Goal: Transaction & Acquisition: Download file/media

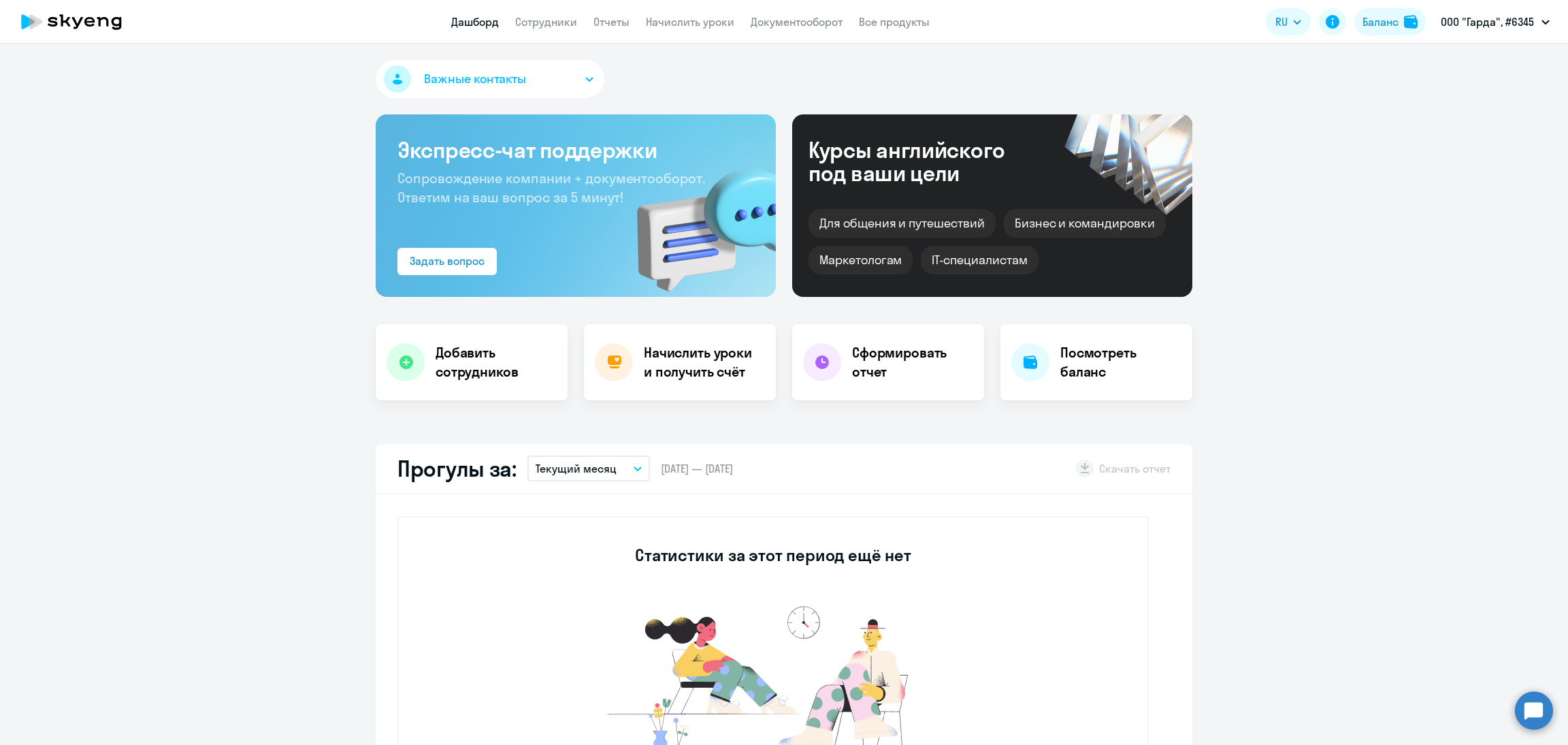
select select "30"
click at [691, 360] on h4 "Начислить уроки и получить счёт" at bounding box center [703, 362] width 119 height 38
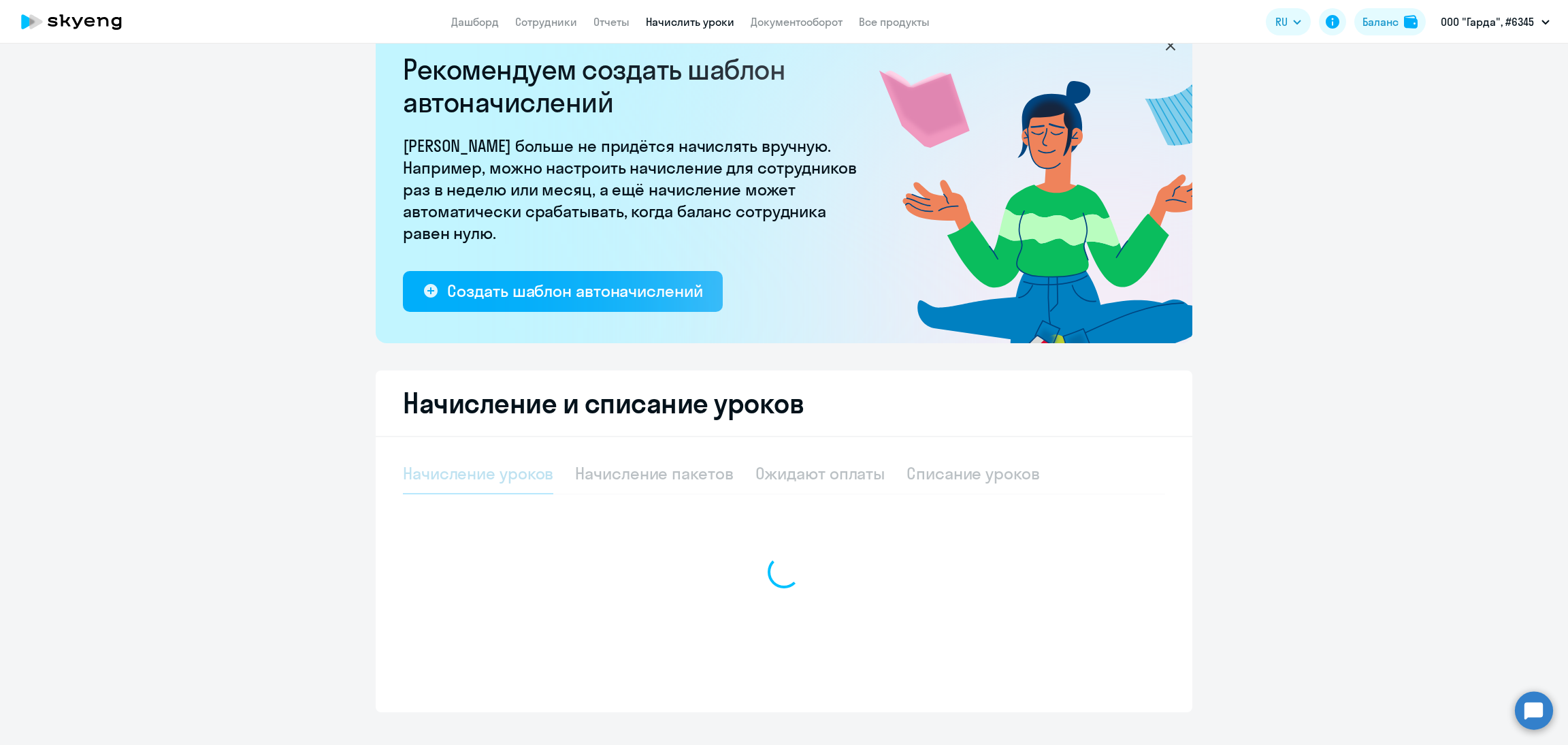
scroll to position [59, 0]
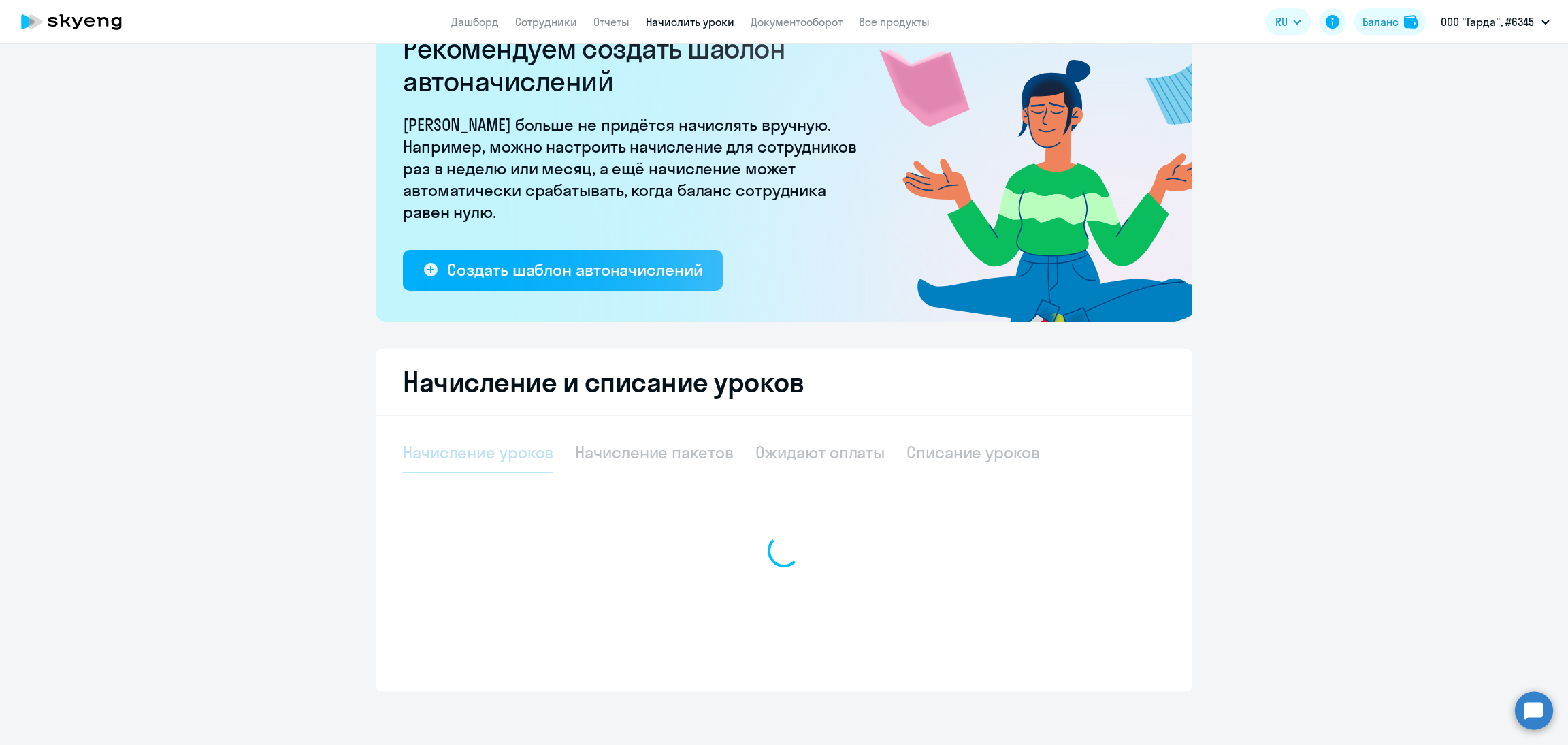
select select "10"
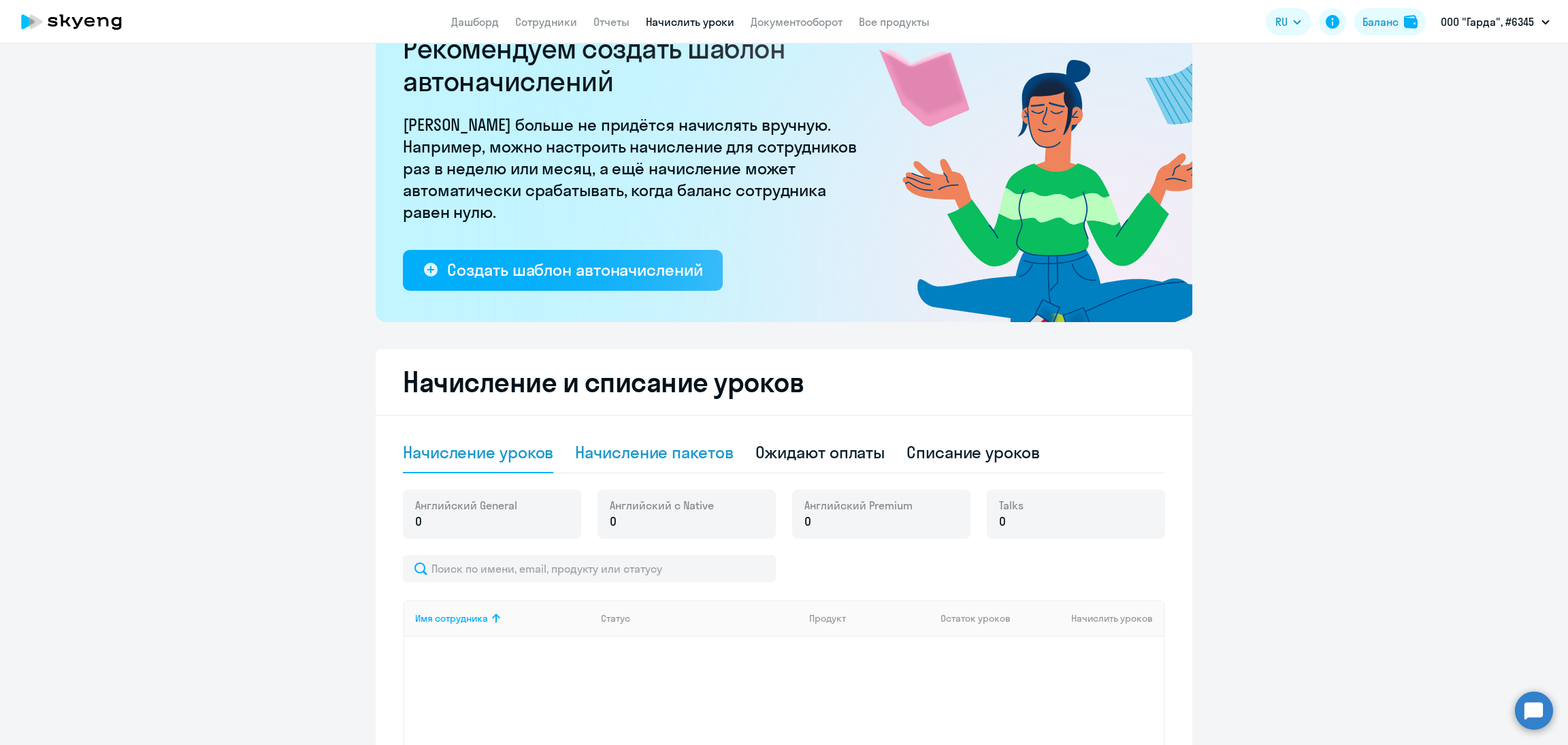
click at [663, 461] on div "Начисление пакетов" at bounding box center [654, 452] width 158 height 22
select select "10"
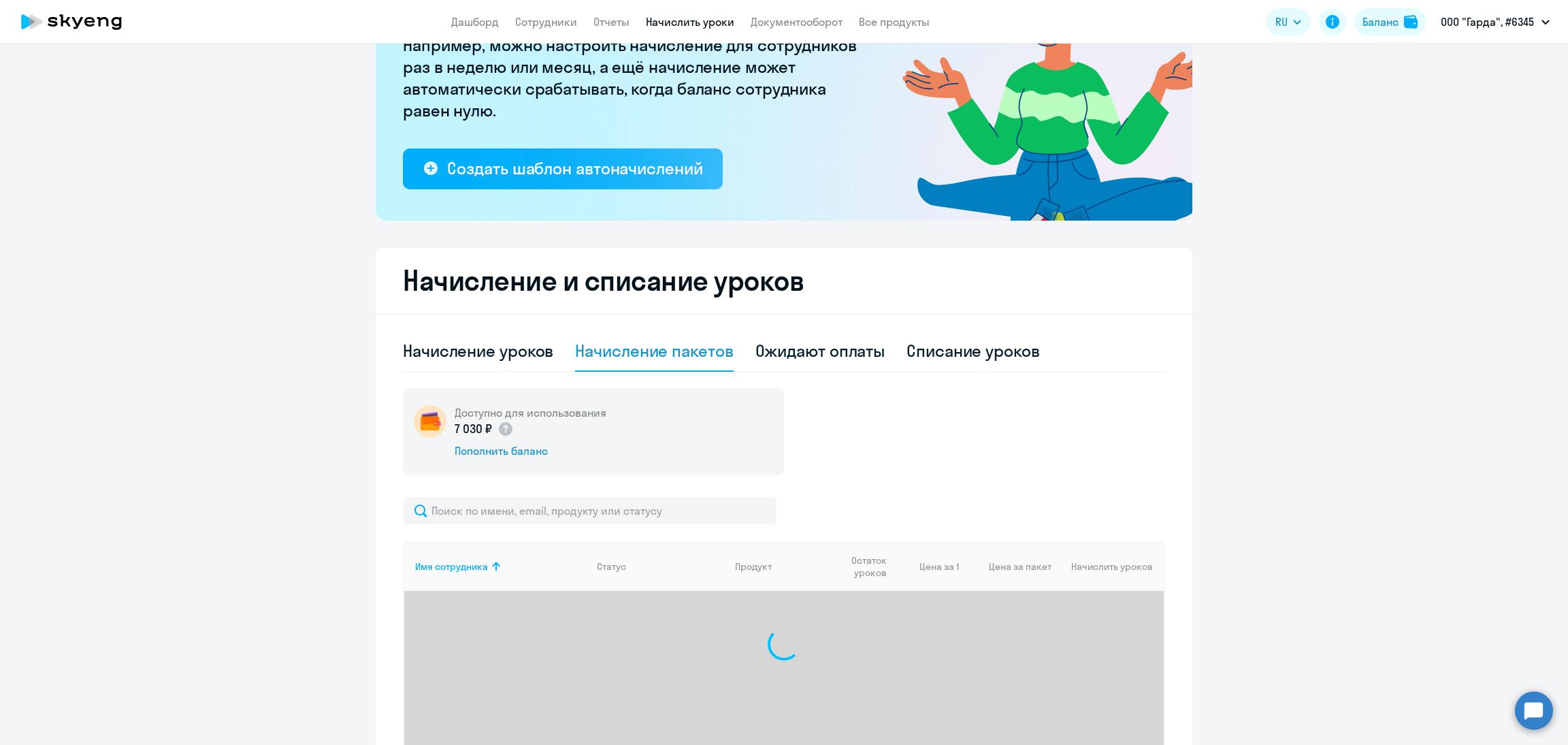
scroll to position [276, 0]
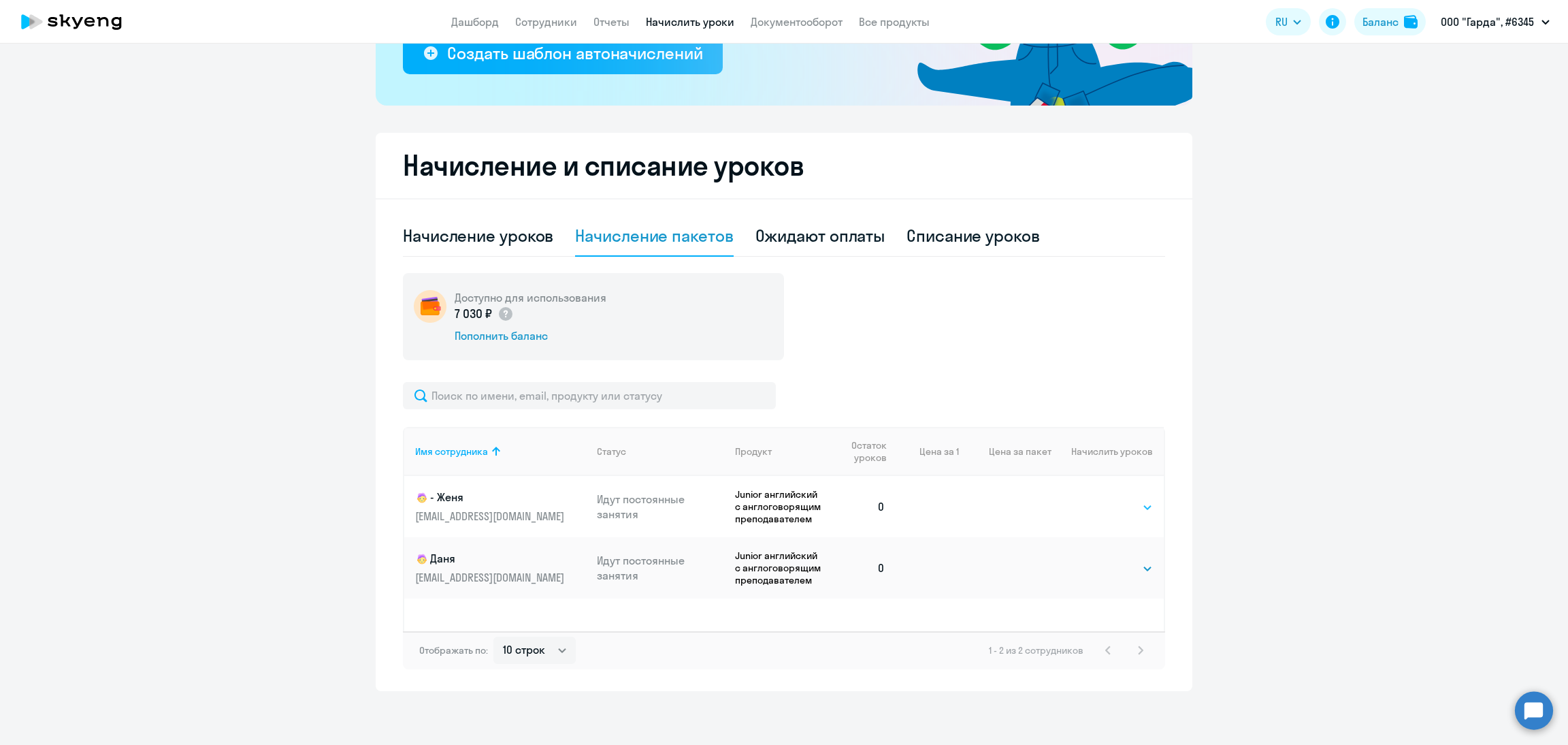
click at [1132, 499] on select "Выбрать 4 8 16 32 64" at bounding box center [1125, 507] width 56 height 16
select select "8"
click at [1097, 499] on select "Выбрать 4 8 16 32 64" at bounding box center [1125, 507] width 56 height 16
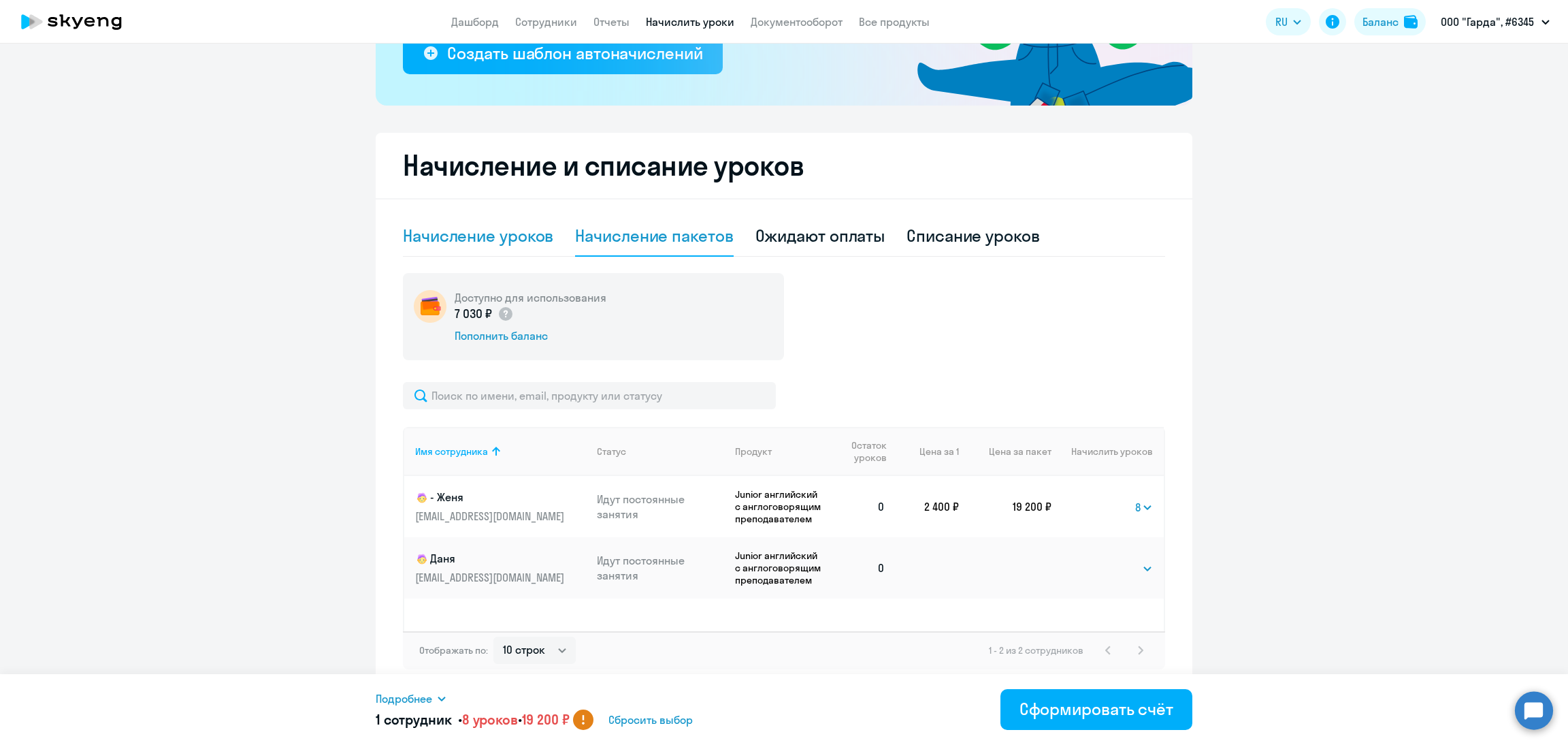
click at [483, 243] on div "Начисление уроков" at bounding box center [478, 236] width 151 height 22
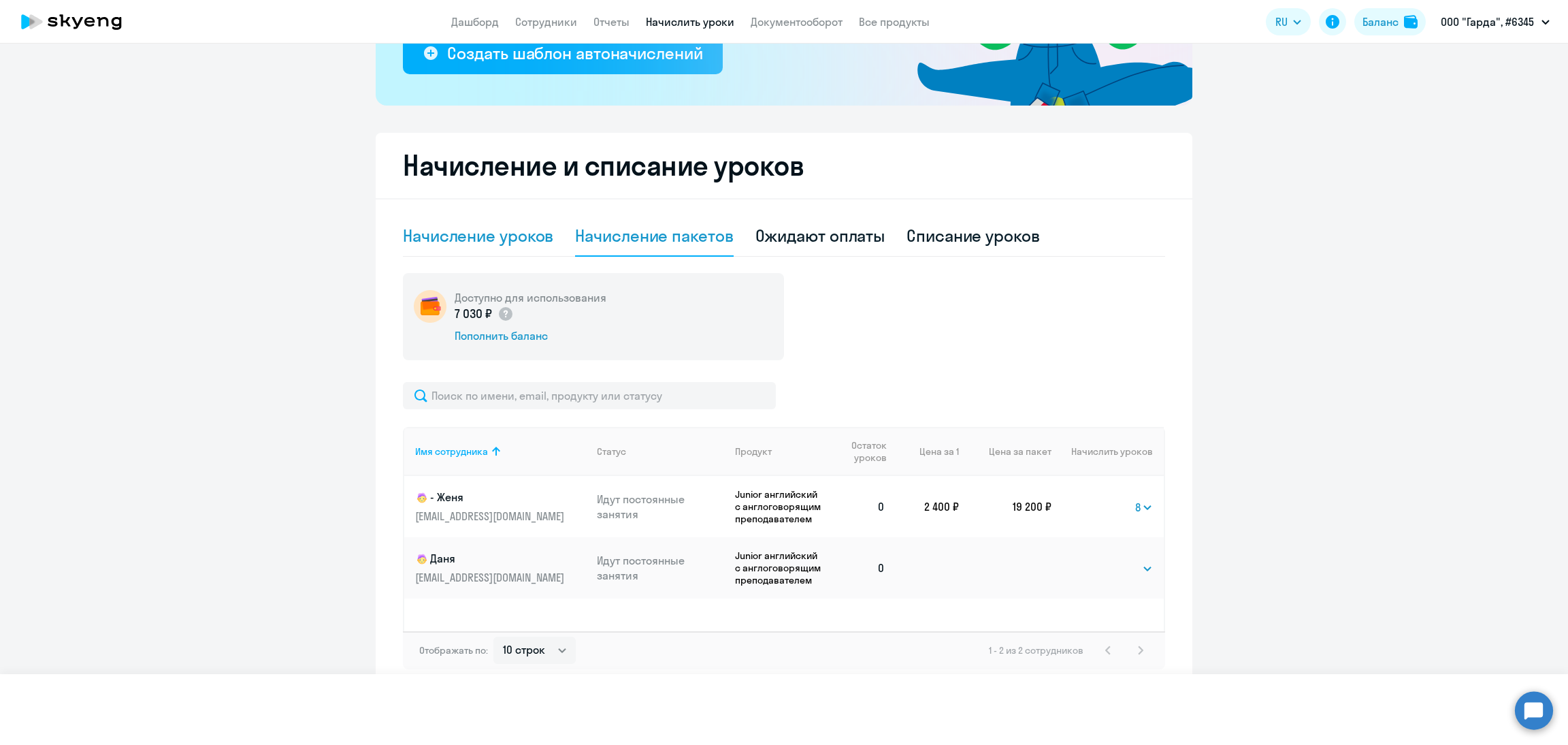
select select "10"
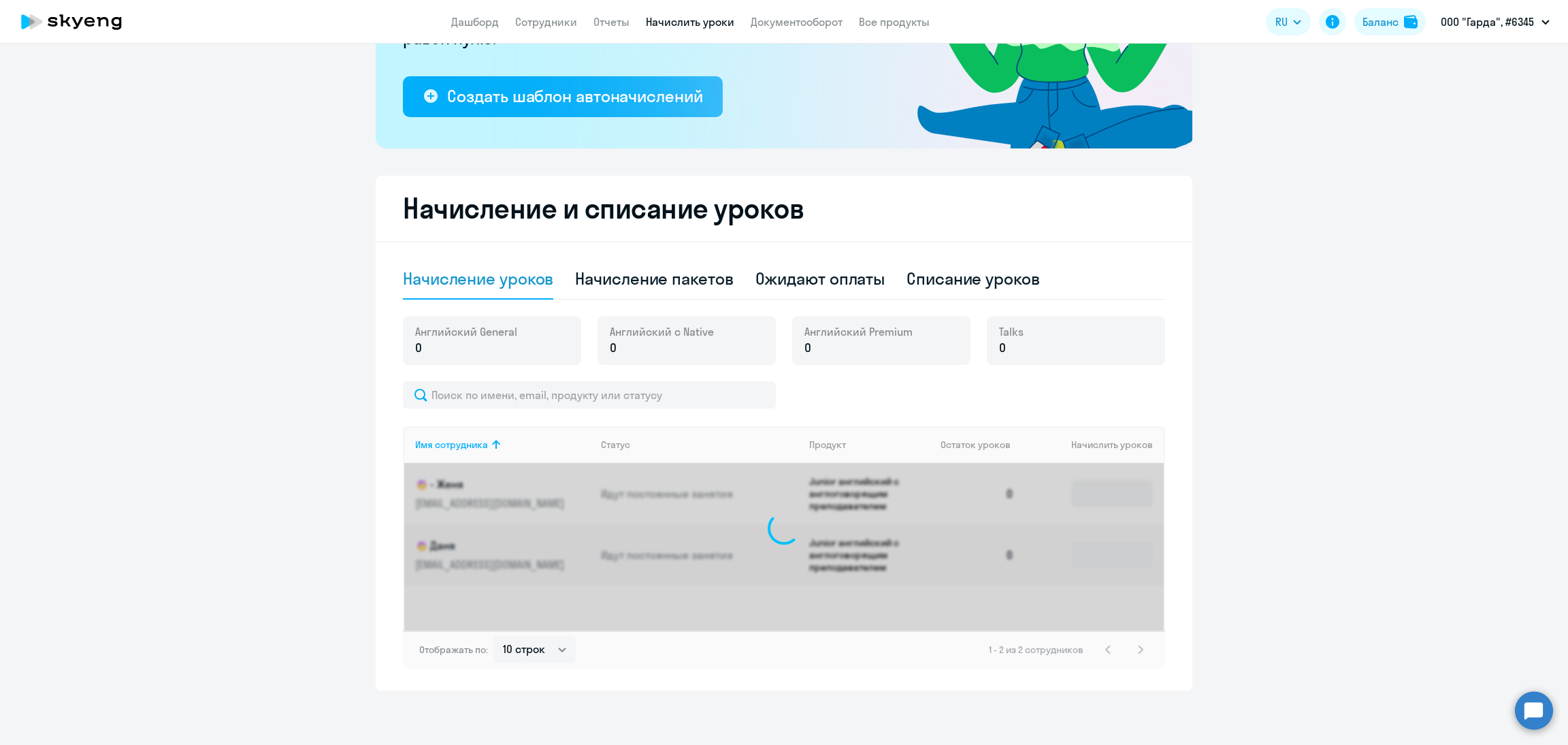
scroll to position [231, 0]
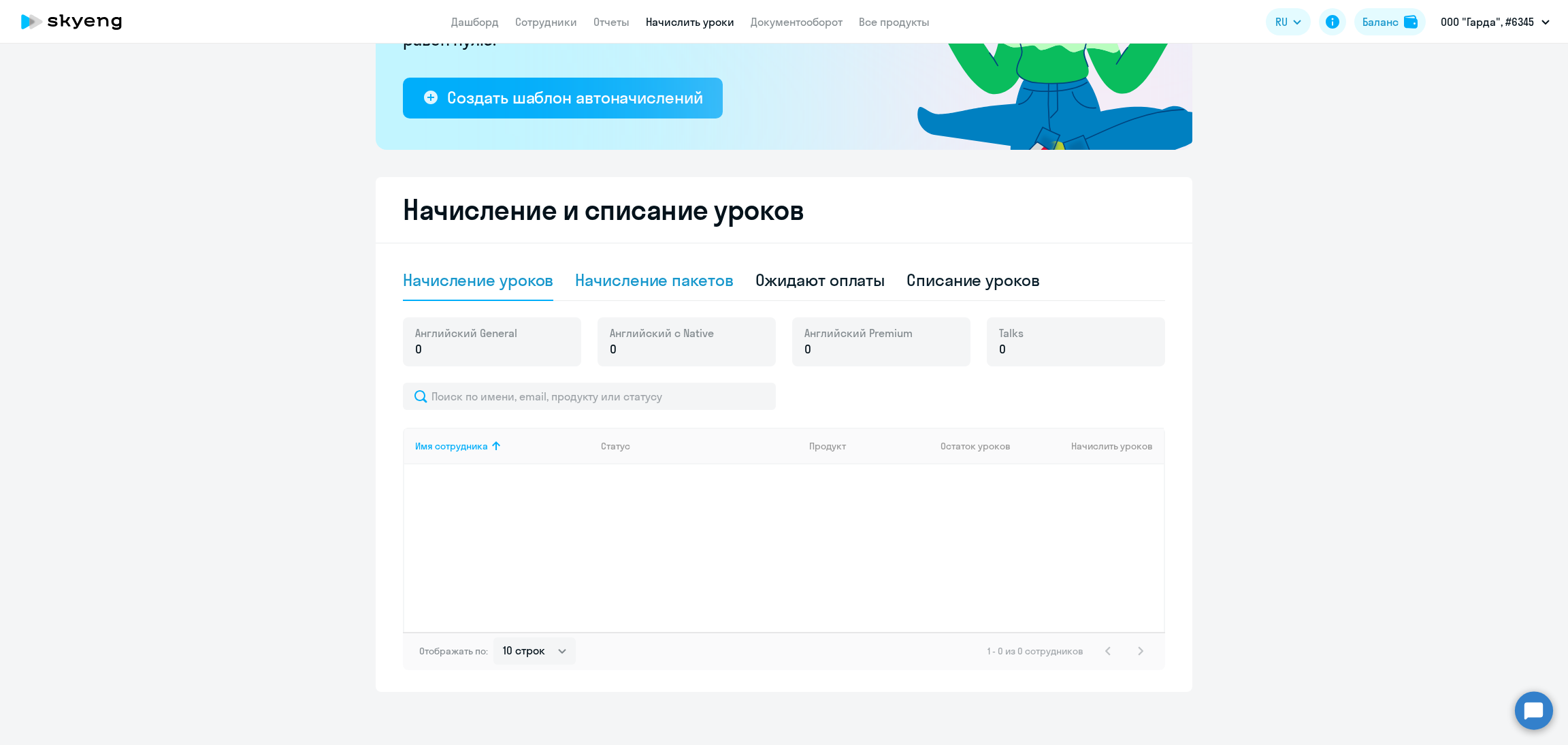
click at [652, 260] on div "Начисление пакетов" at bounding box center [654, 280] width 158 height 41
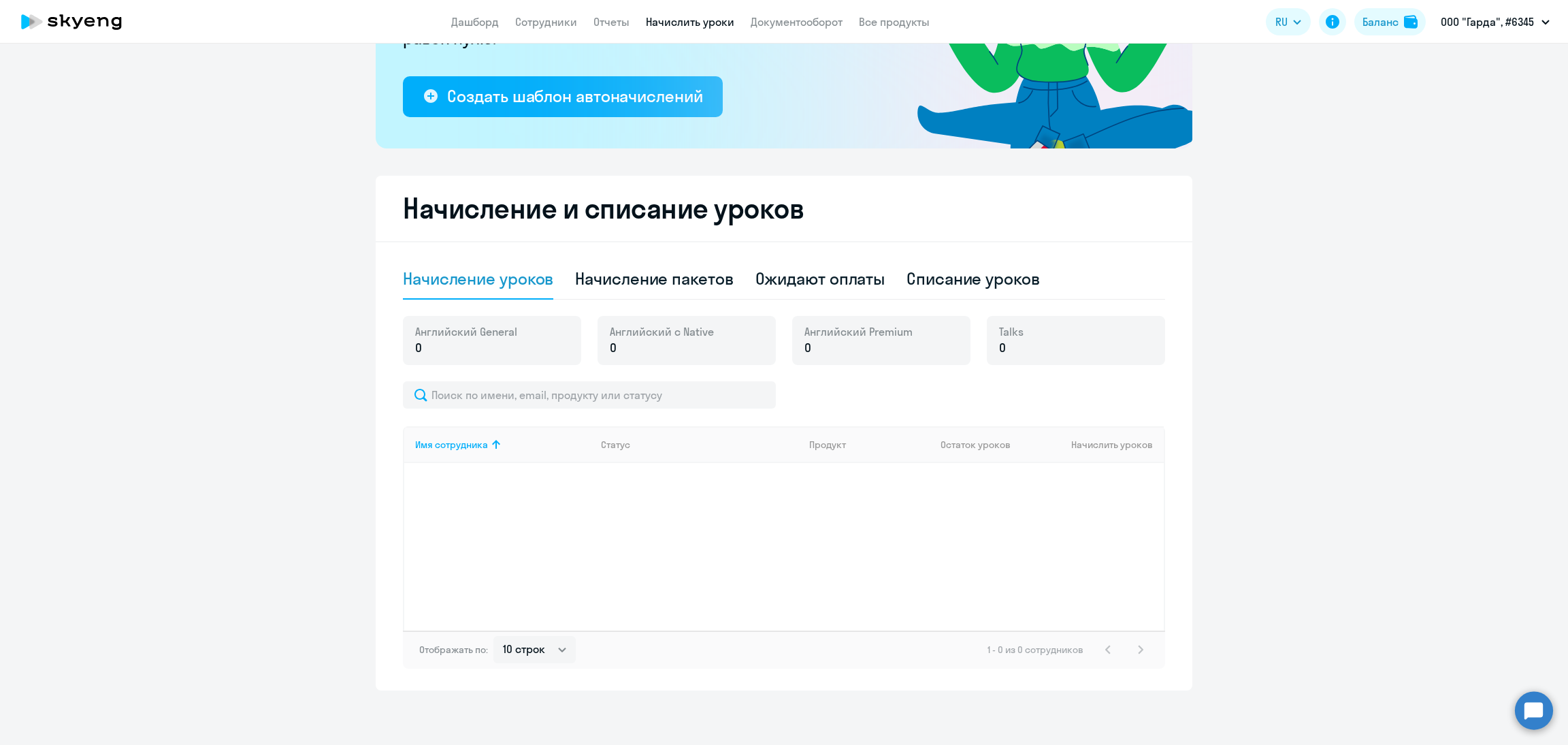
select select "10"
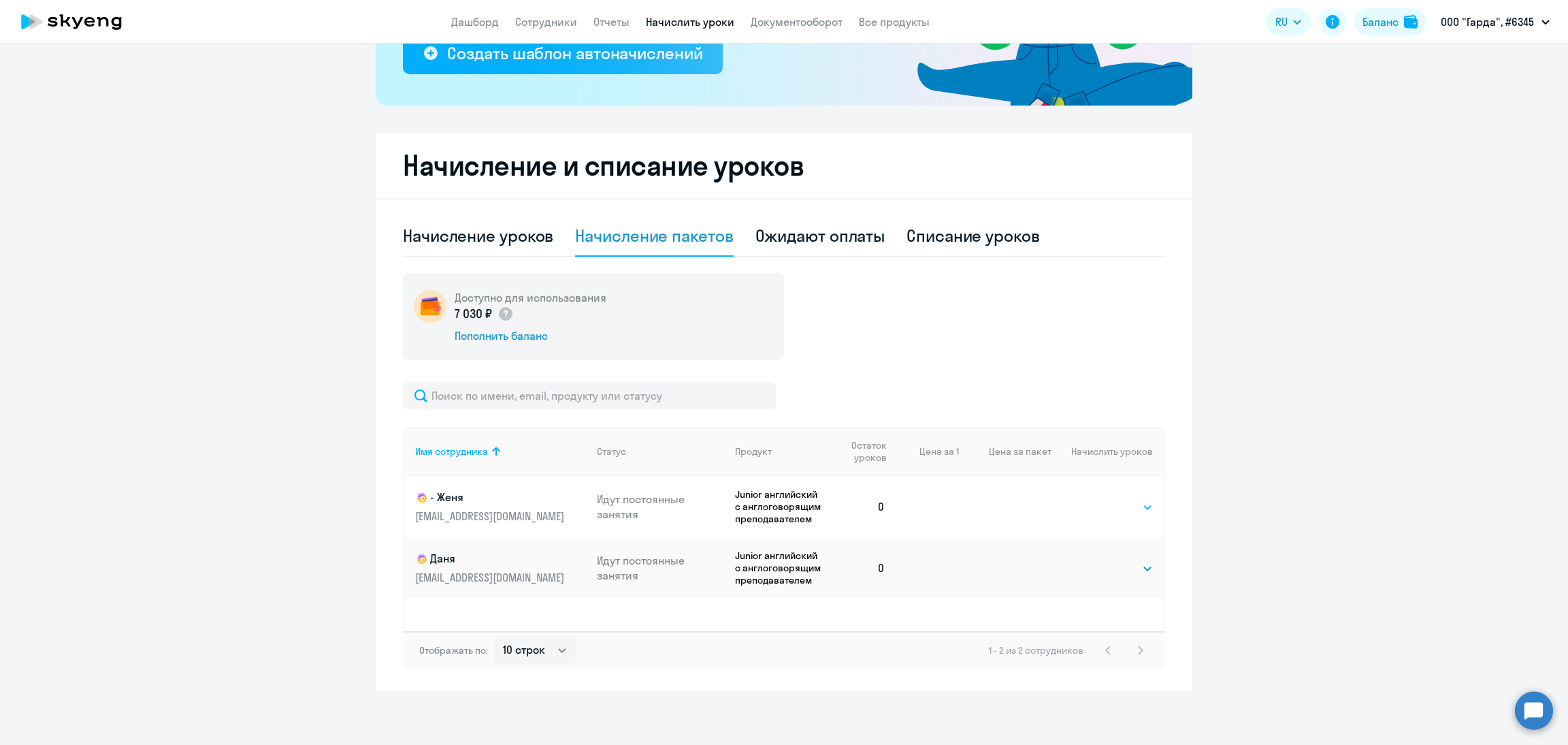
click at [1104, 508] on select "Выбрать 4 8 16 32 64" at bounding box center [1125, 507] width 56 height 16
click at [1124, 503] on select "Выбрать 4 8 16 32 64" at bounding box center [1125, 507] width 56 height 16
select select "8"
click at [1097, 499] on select "Выбрать 4 8 16 32 64" at bounding box center [1125, 507] width 56 height 16
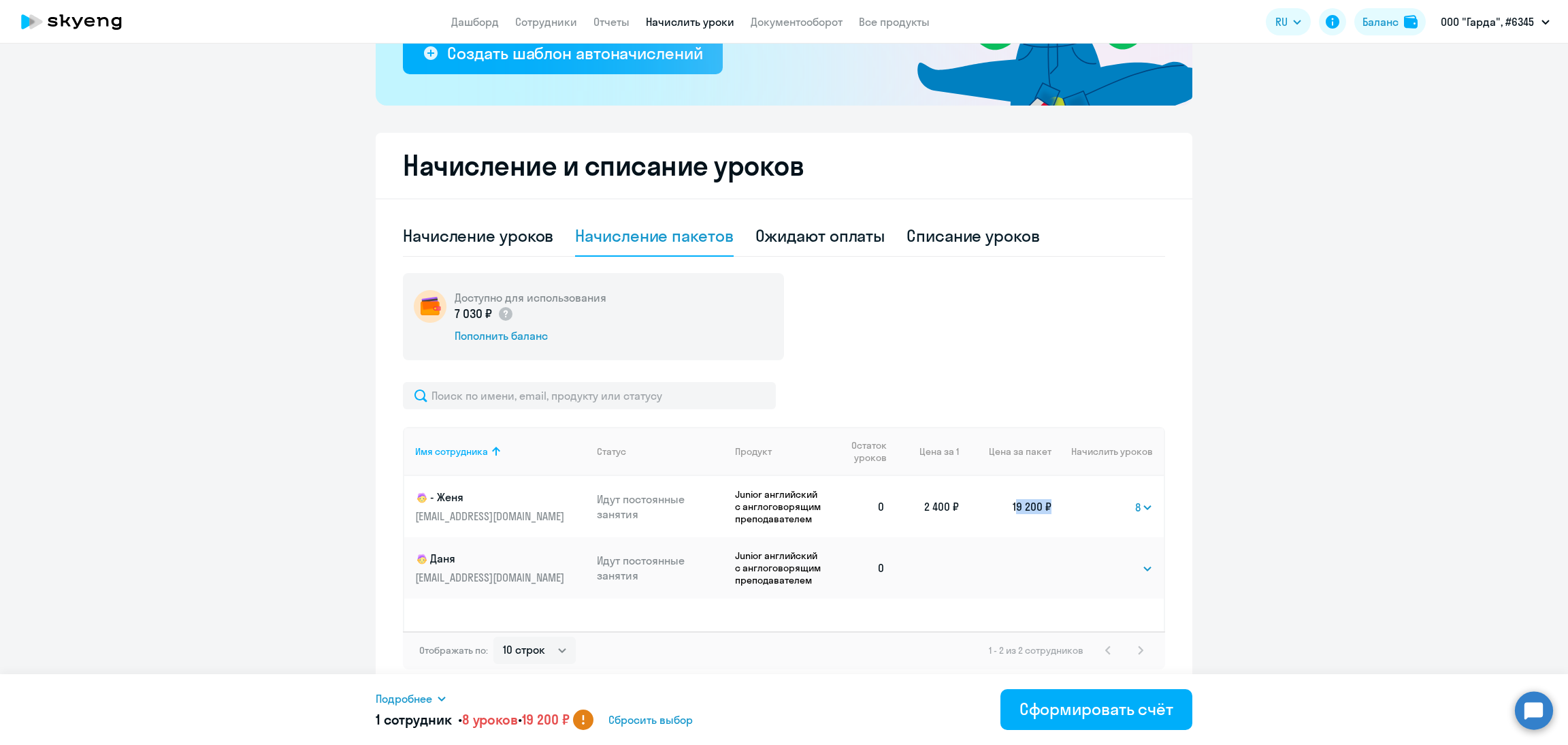
drag, startPoint x: 1002, startPoint y: 504, endPoint x: 1038, endPoint y: 514, distance: 37.4
click at [1038, 514] on td "19 200 ₽" at bounding box center [1005, 507] width 93 height 61
copy td "19 200"
drag, startPoint x: 1307, startPoint y: 237, endPoint x: 1296, endPoint y: 237, distance: 11.0
click at [1307, 238] on ng-component "Рекомендуем создать шаблон автоначислений Уроки больше не придётся начислять вр…" at bounding box center [784, 240] width 1568 height 903
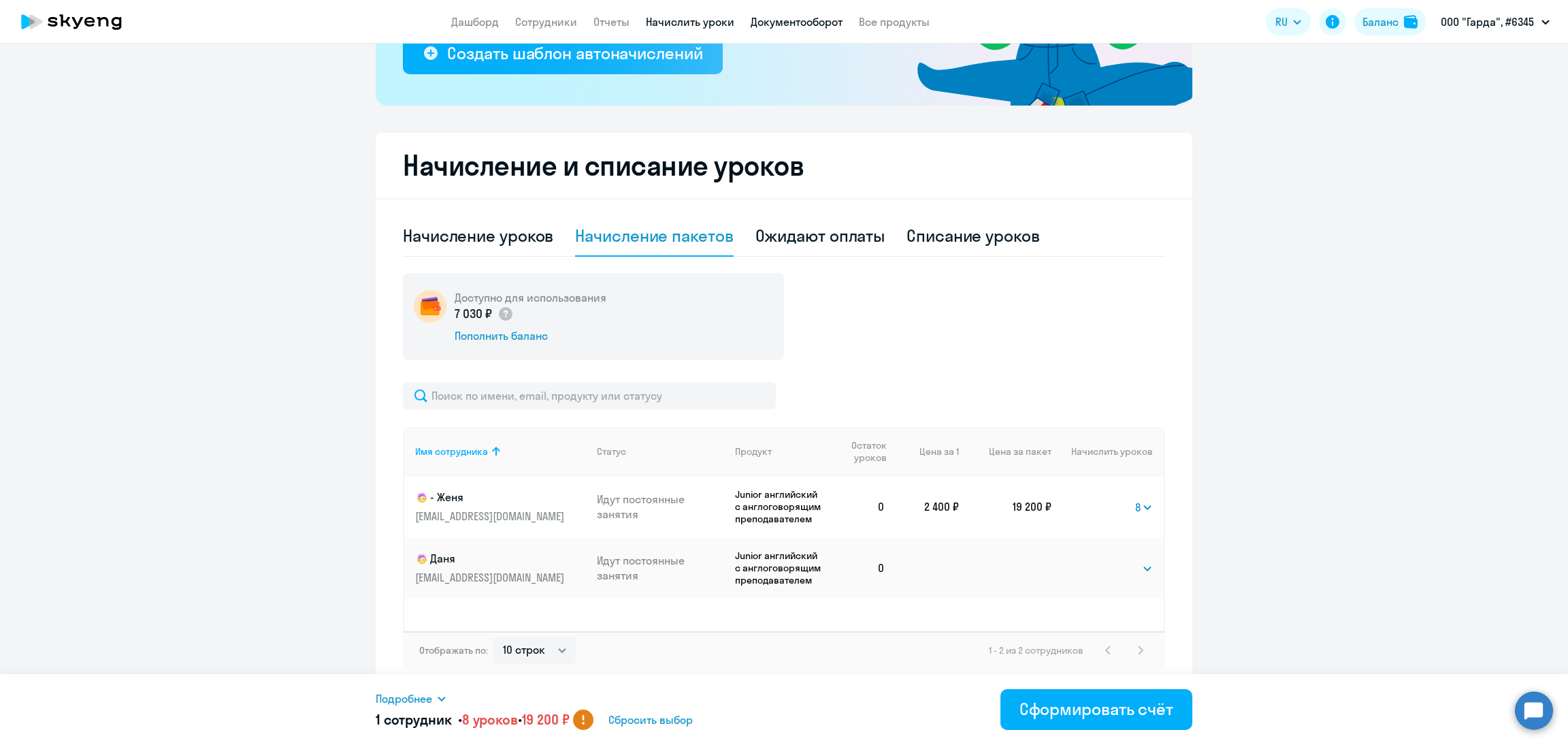
click at [771, 24] on link "Документооборот" at bounding box center [797, 21] width 92 height 13
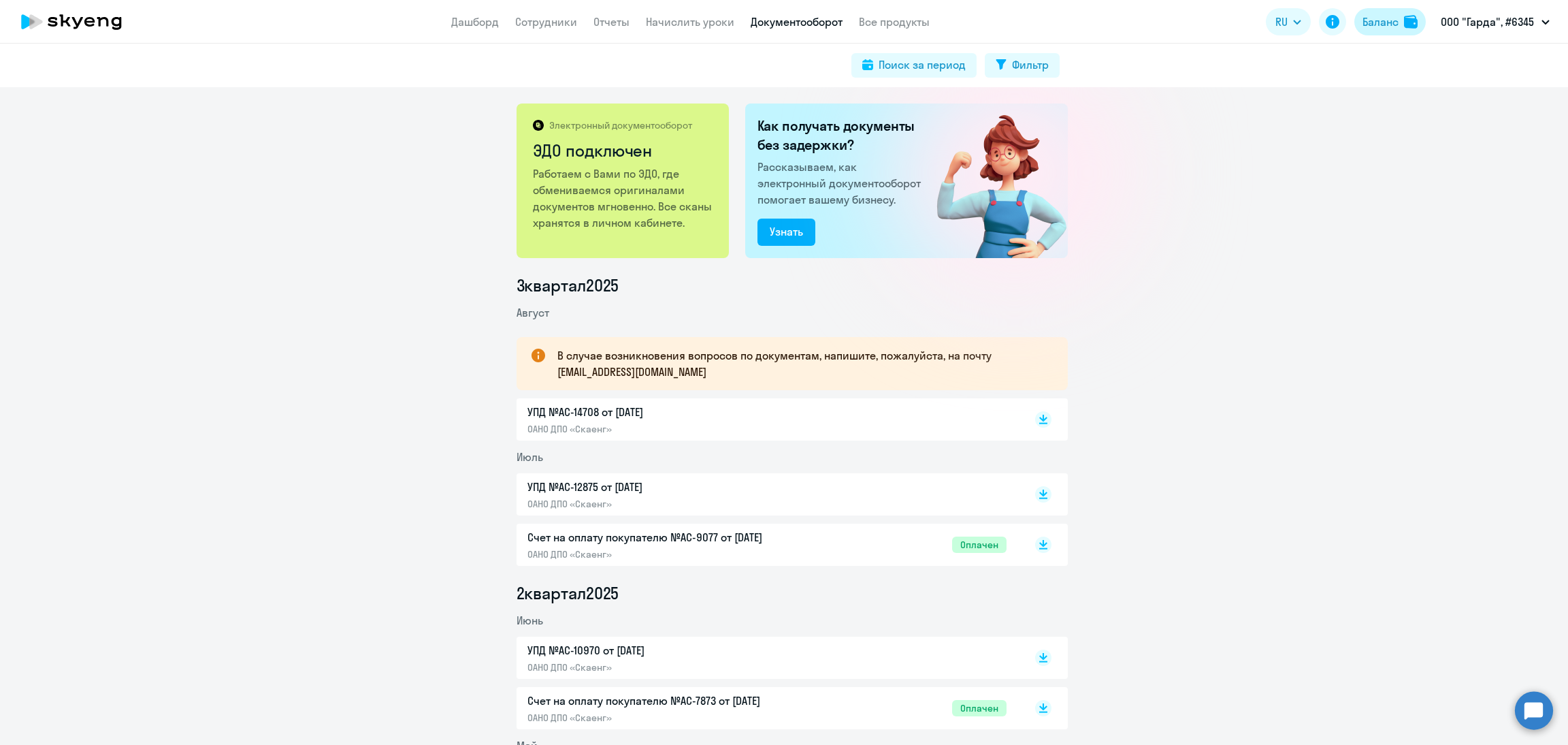
click at [1383, 24] on div "Баланс" at bounding box center [1381, 21] width 36 height 16
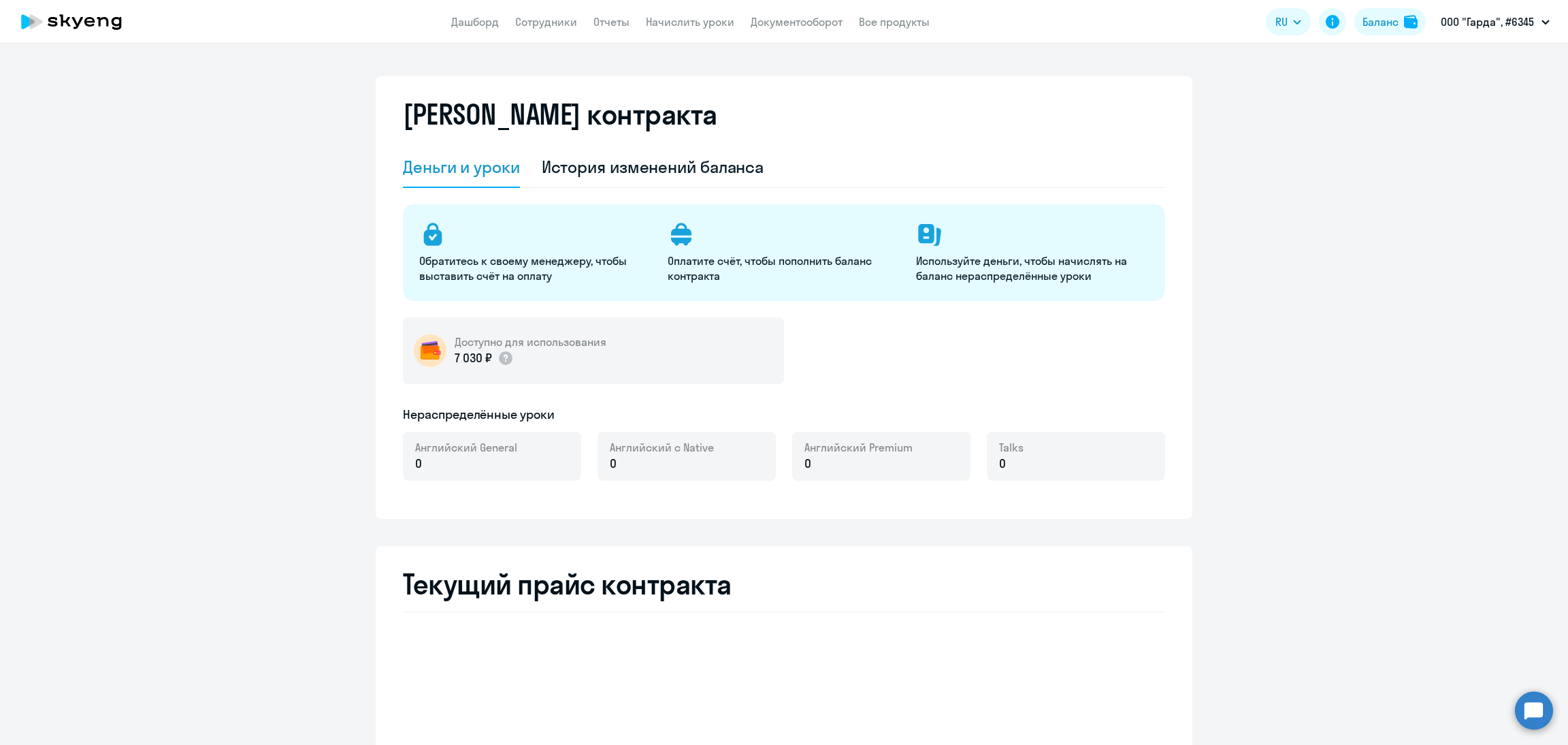
select select "english_adult_not_native_speaker"
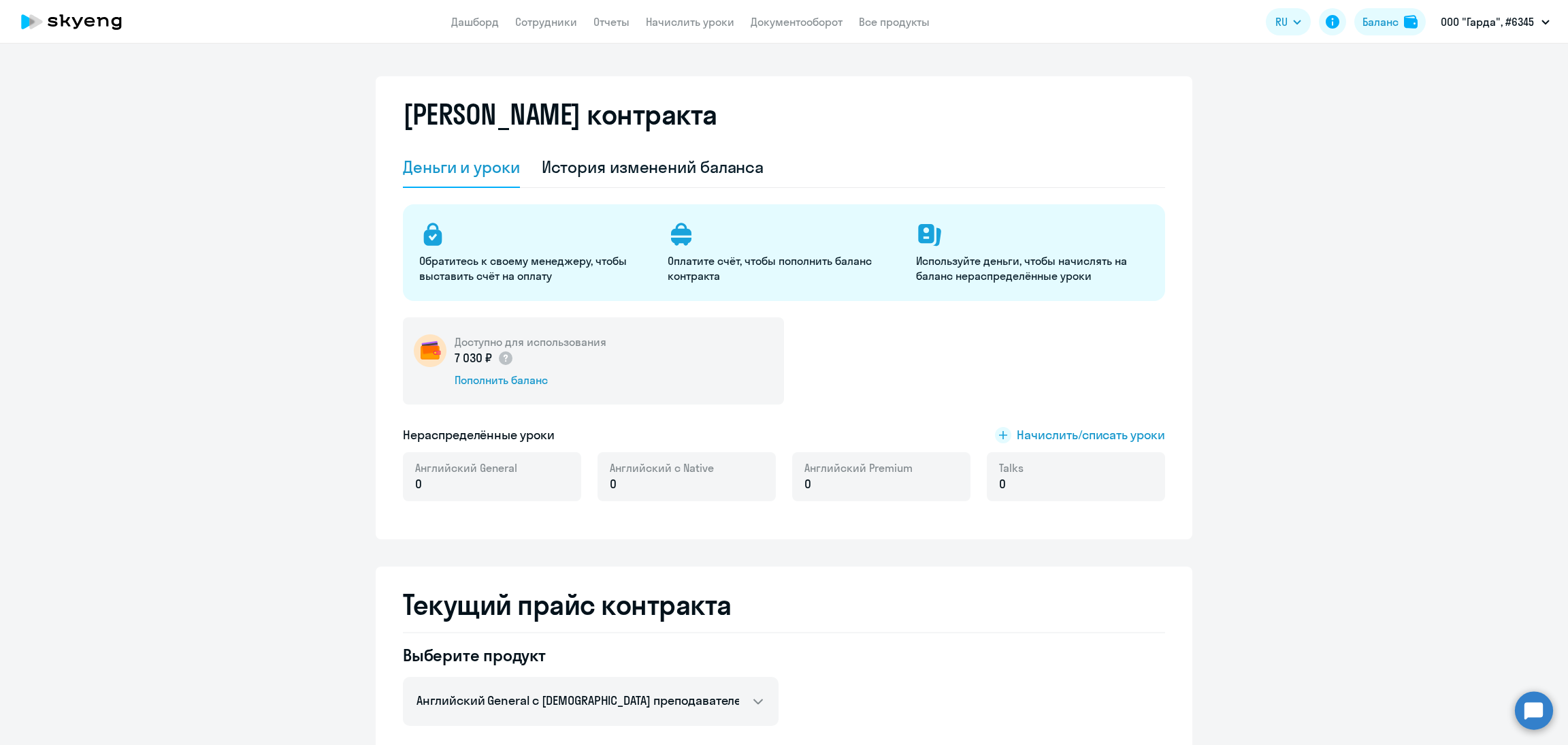
click at [564, 29] on app-menu-item-link "Сотрудники" at bounding box center [546, 22] width 62 height 17
click at [546, 23] on link "Сотрудники" at bounding box center [546, 21] width 62 height 13
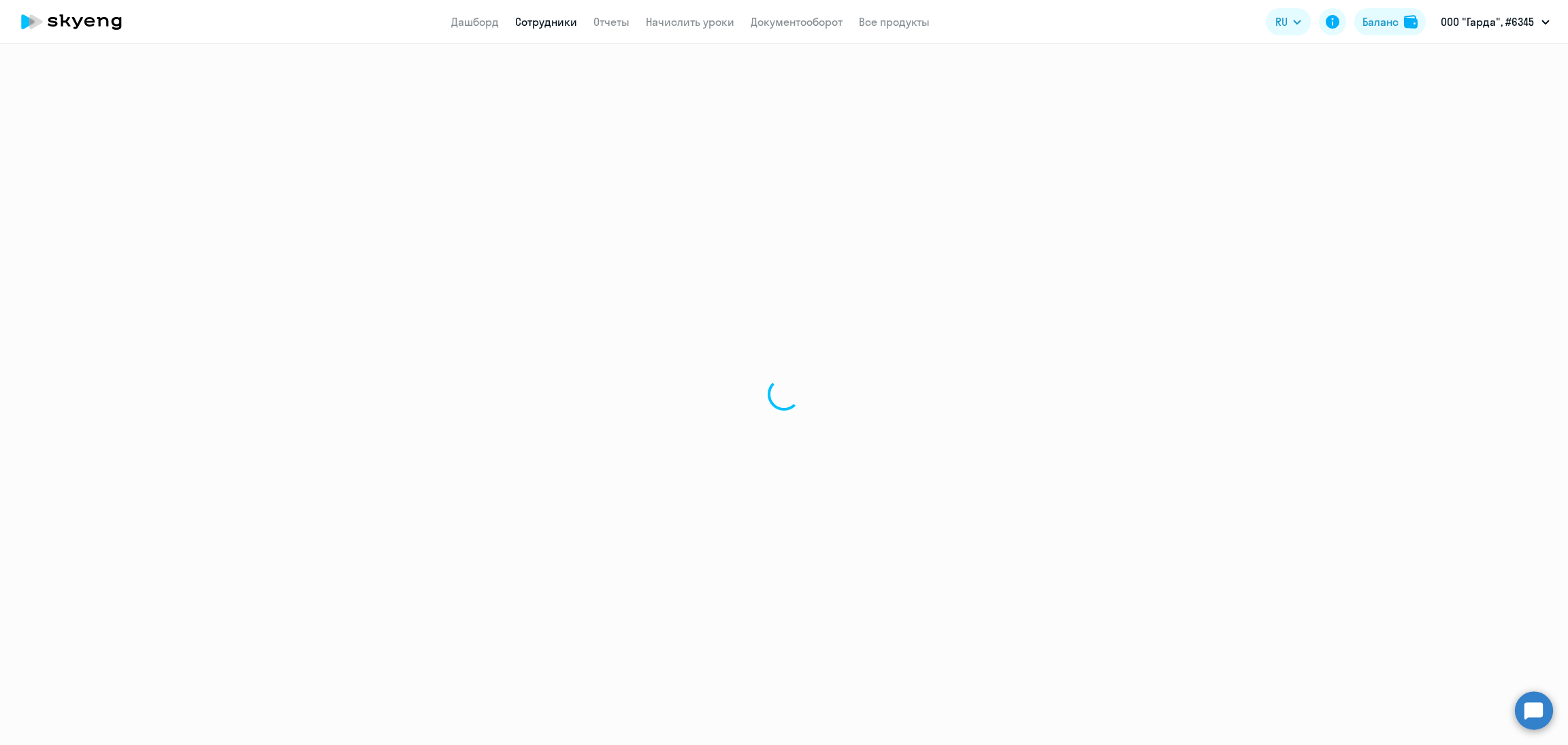
select select "30"
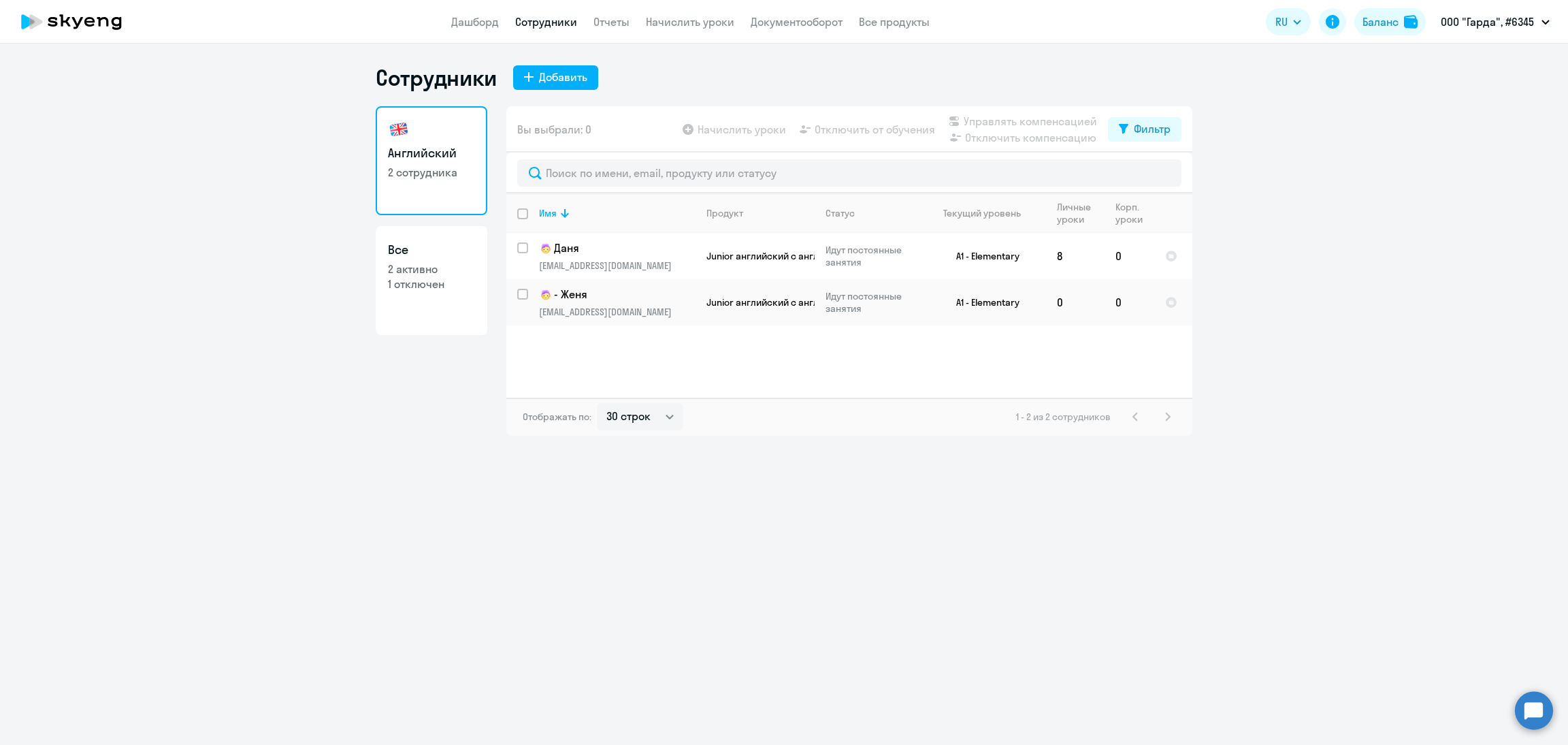
click at [861, 325] on div "Имя Продукт Статус Текущий уровень Личные уроки Корп. уроки [PERSON_NAME] [PERS…" at bounding box center [849, 296] width 686 height 205
click at [881, 294] on p "Идут постоянные занятия" at bounding box center [872, 301] width 93 height 24
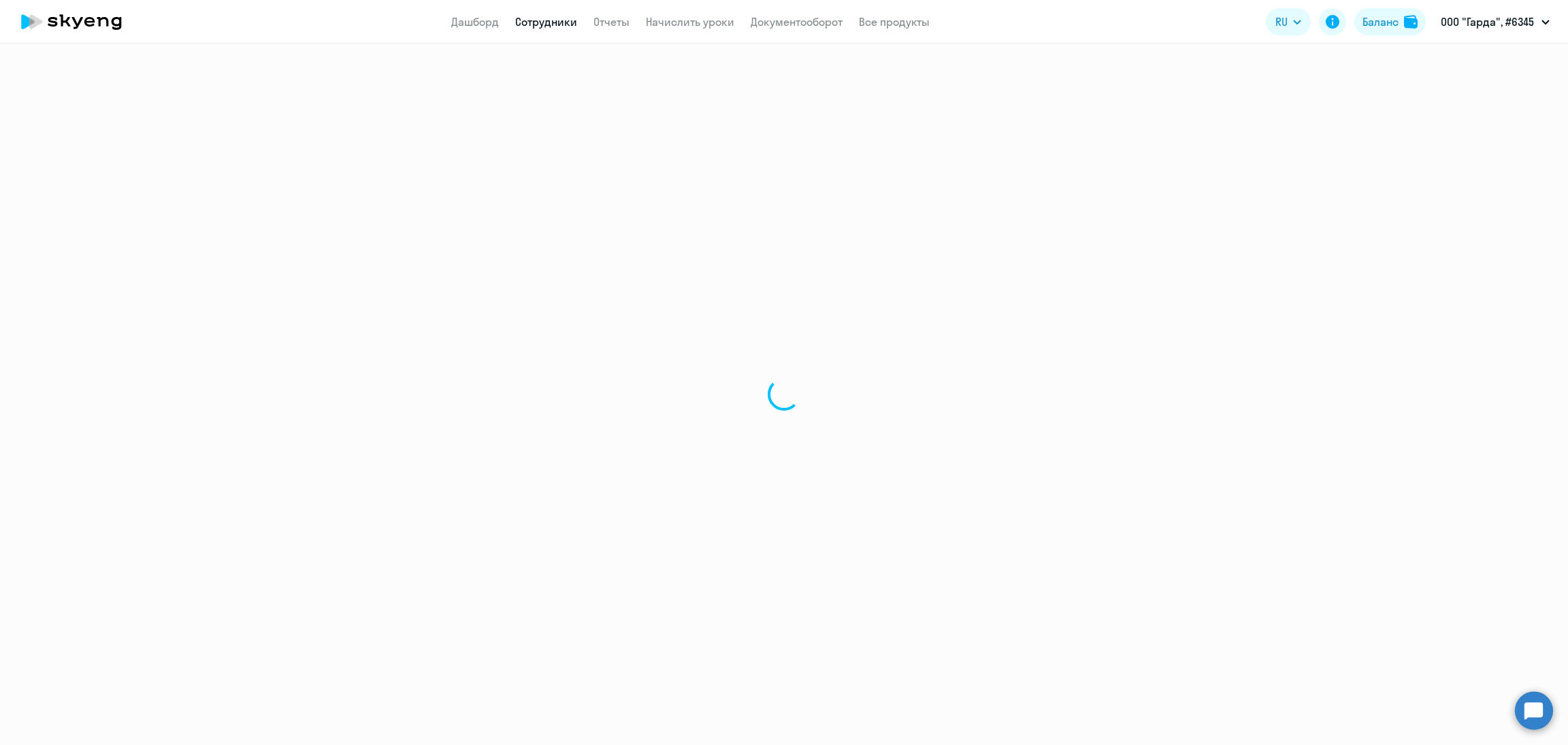
select select "english"
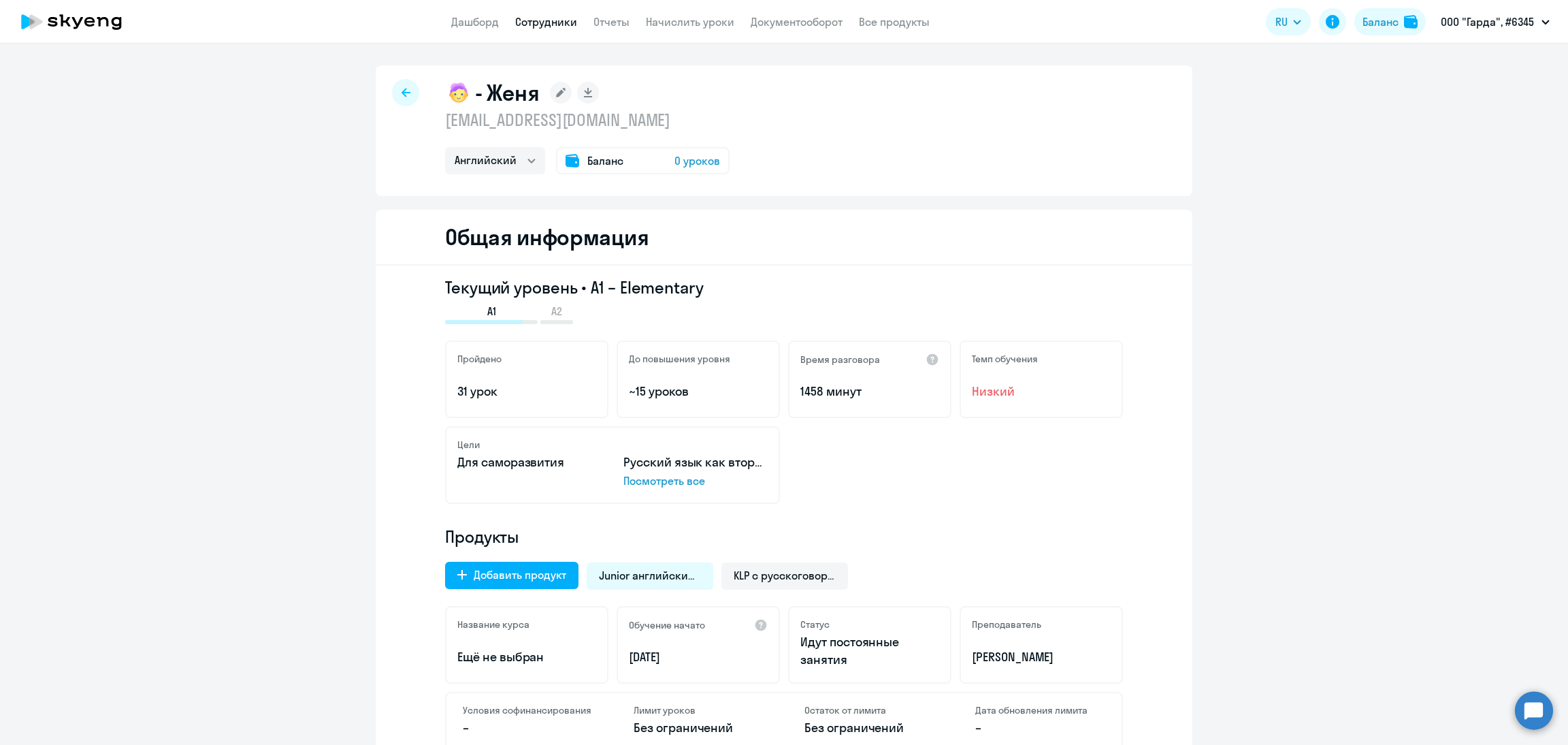
click at [598, 153] on span "Баланс" at bounding box center [606, 160] width 36 height 16
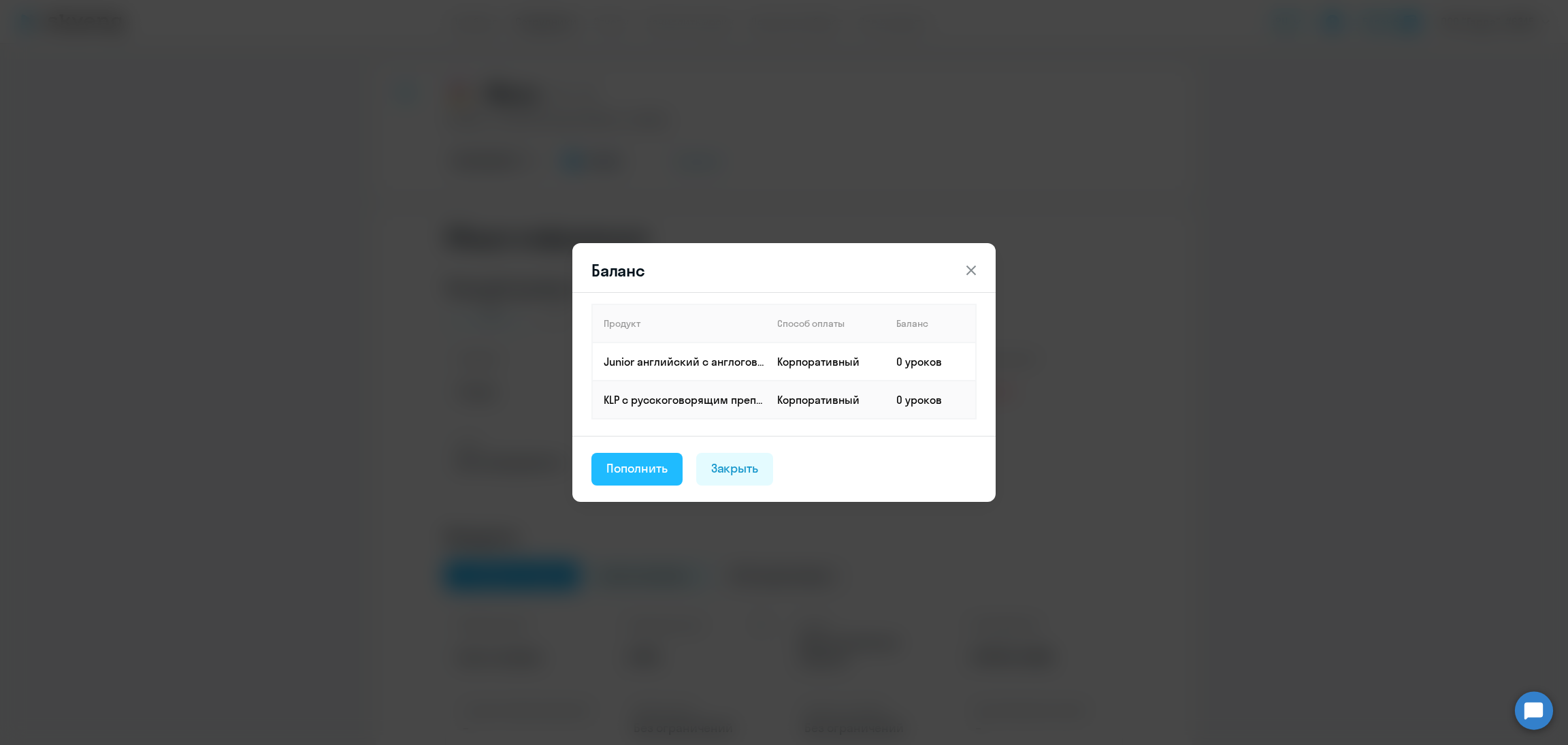
click at [656, 465] on div "Пополнить" at bounding box center [637, 469] width 61 height 18
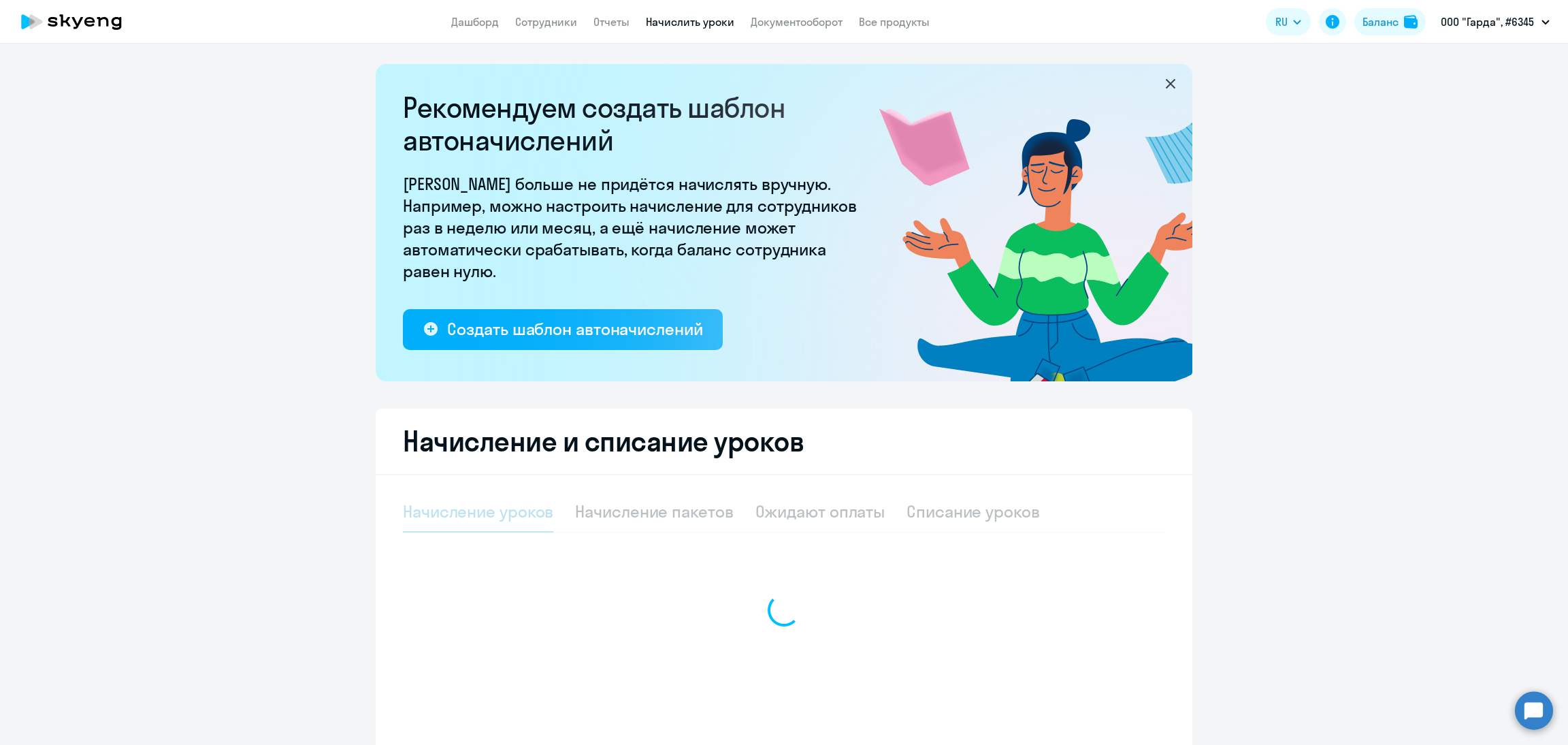
click at [658, 512] on div at bounding box center [784, 610] width 763 height 237
select select "10"
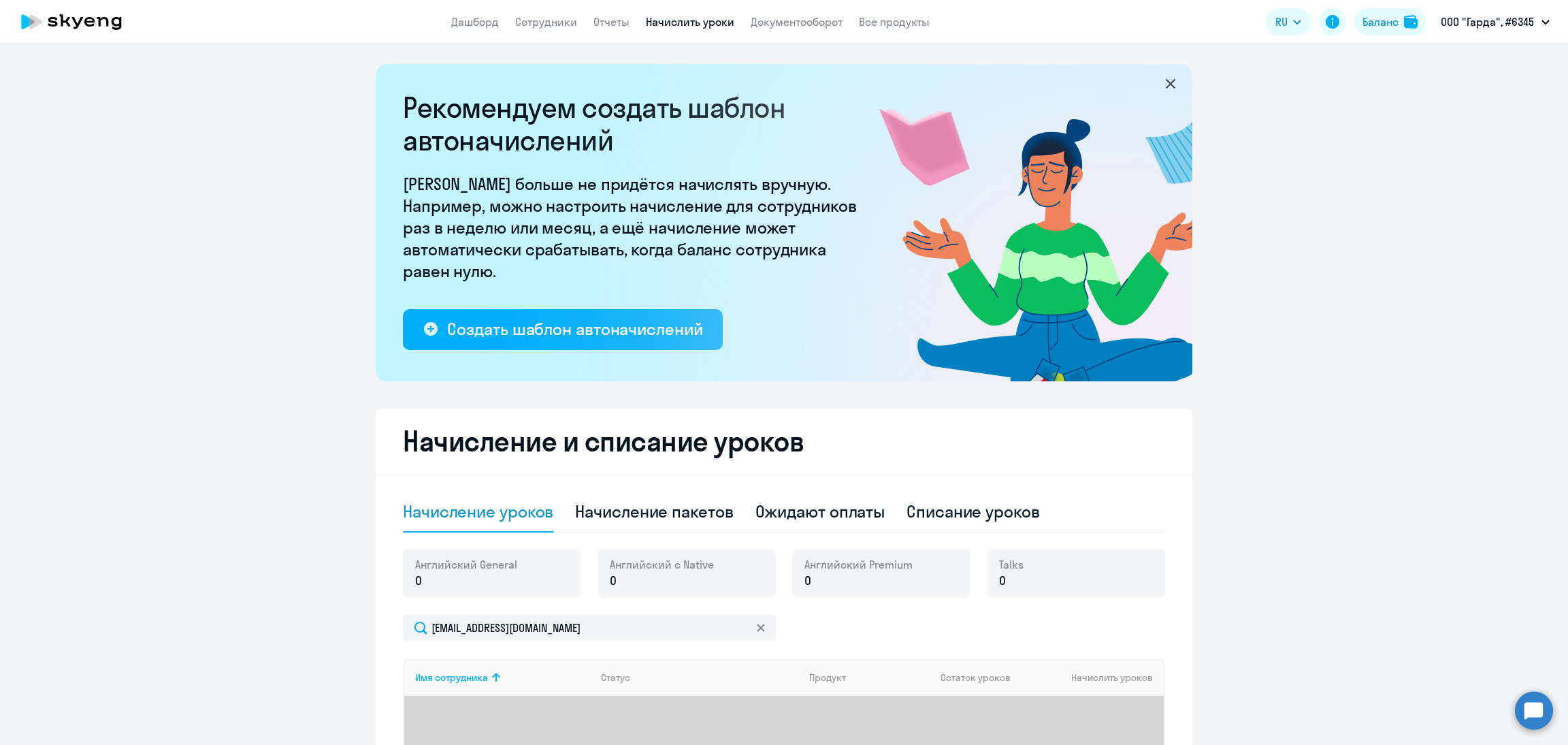
click at [651, 512] on div "Начисление пакетов" at bounding box center [654, 512] width 158 height 22
select select "10"
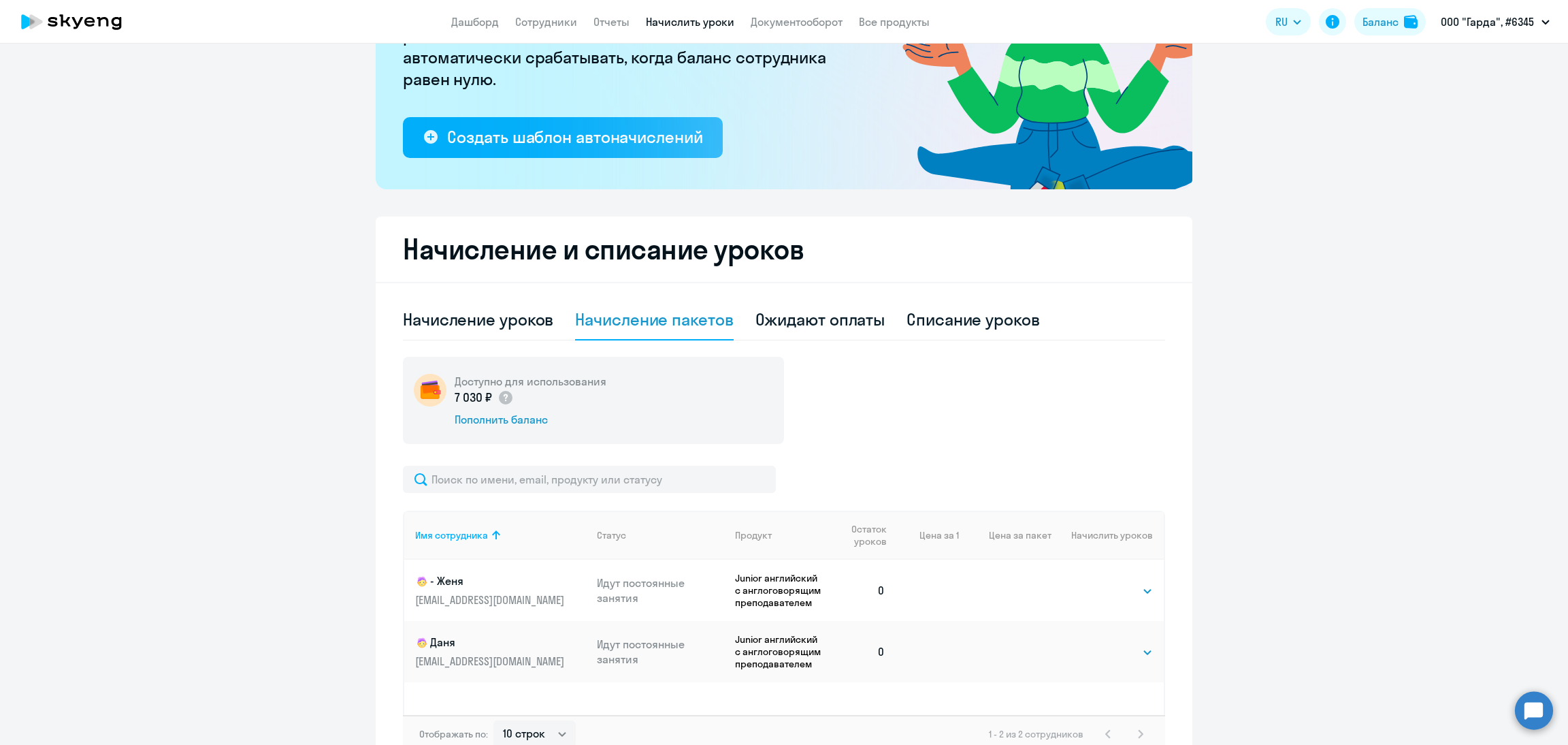
scroll to position [205, 0]
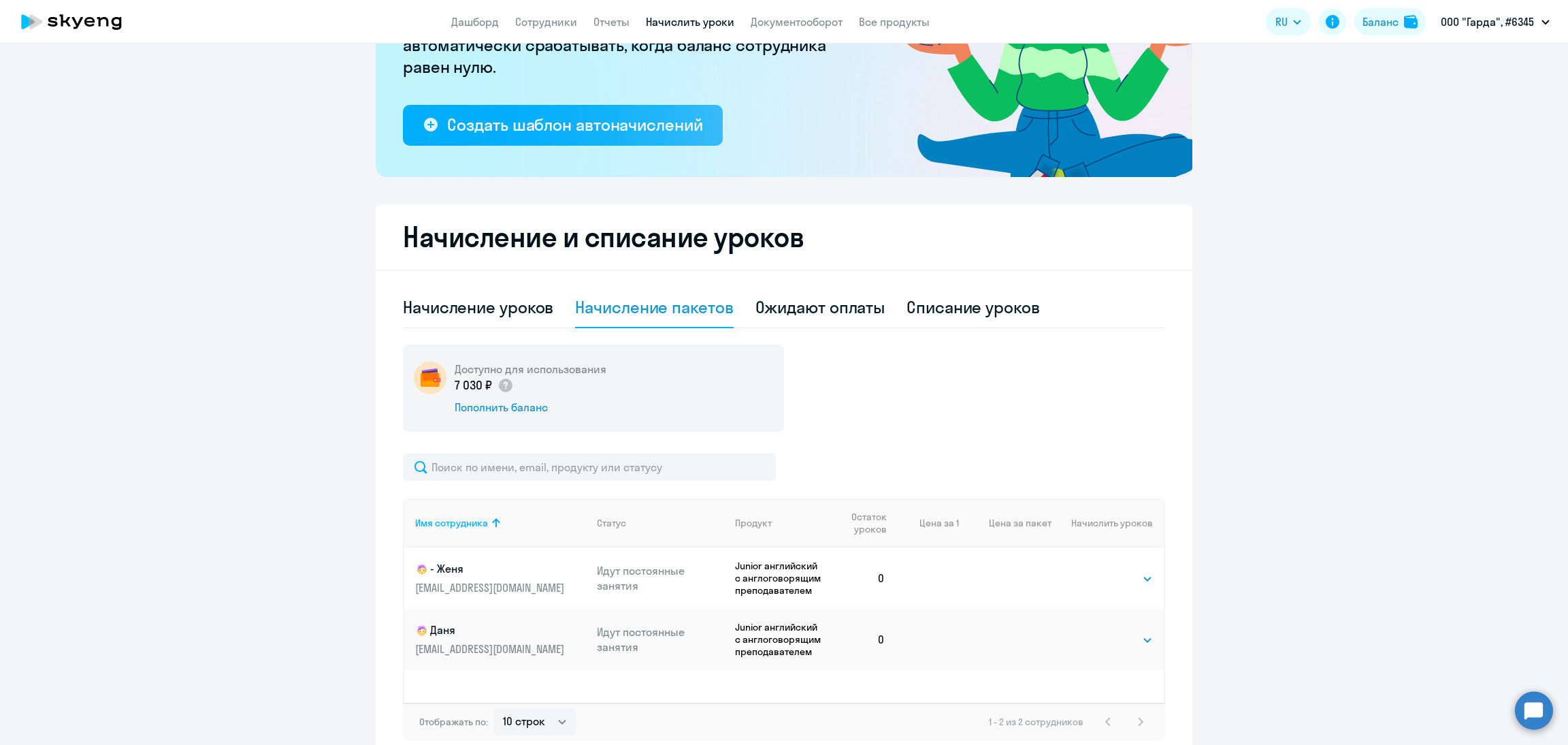
click at [1157, 578] on div "Имя сотрудника Статус Продукт Остаток уроков Цена за 1 Цена за пакет Начислить …" at bounding box center [784, 601] width 763 height 205
click at [1126, 569] on div "Выбрать 4 8 16 32 64 Выбрать" at bounding box center [1125, 578] width 56 height 18
click at [1122, 579] on select "Выбрать 4 8 16 32 64" at bounding box center [1125, 579] width 56 height 16
select select "8"
click at [1097, 571] on select "Выбрать 4 8 16 32 64" at bounding box center [1125, 579] width 56 height 16
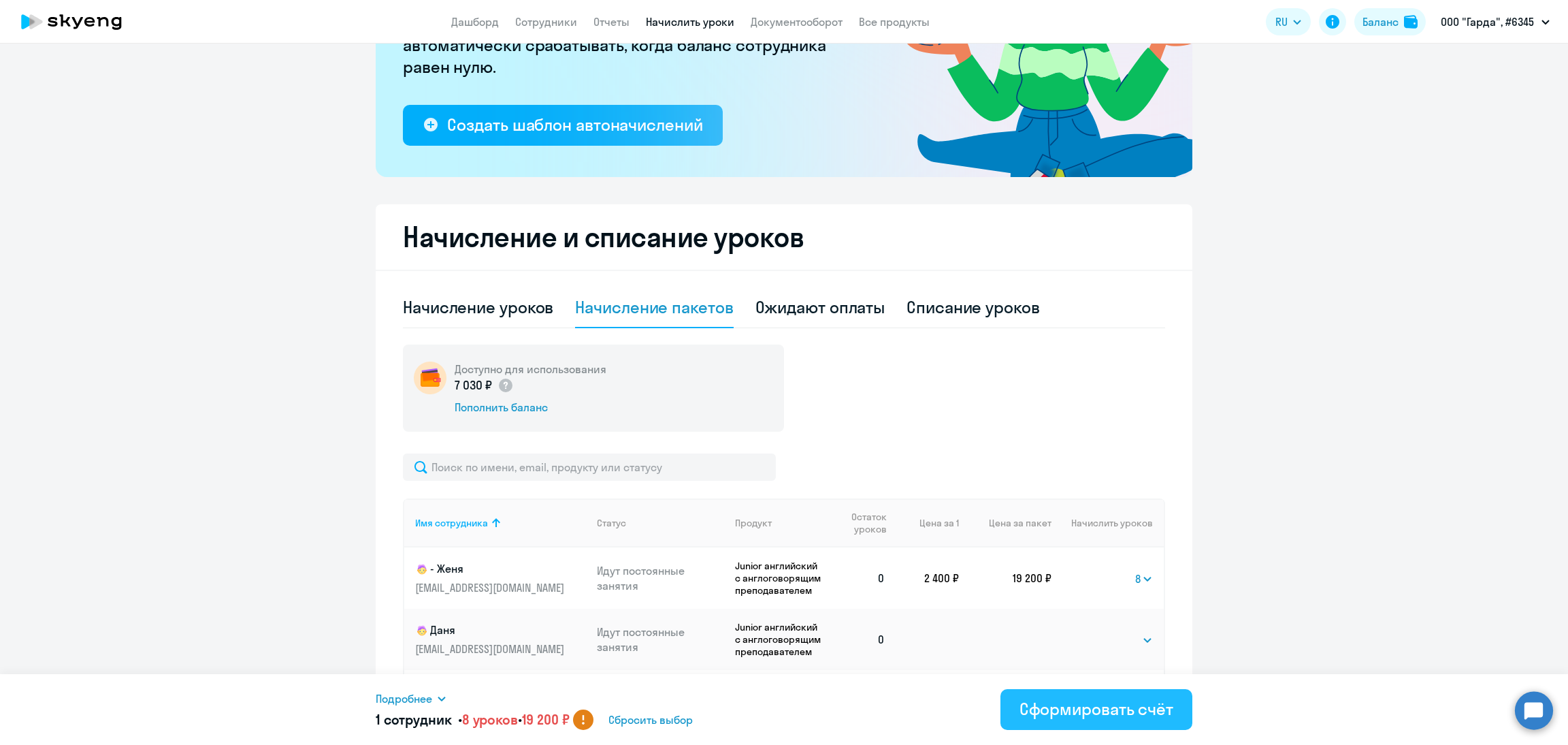
click at [1061, 711] on div "Сформировать счёт" at bounding box center [1096, 709] width 154 height 22
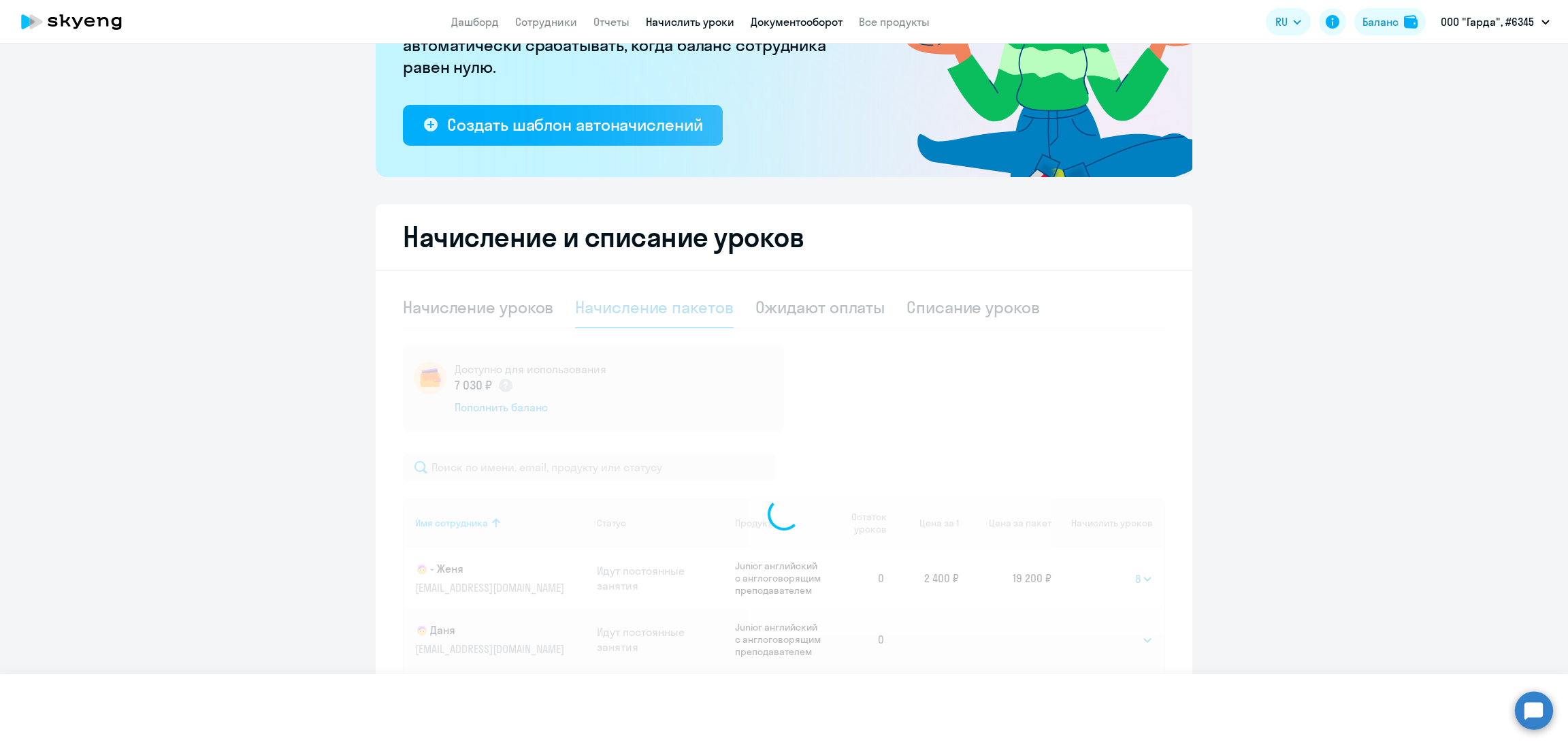
select select
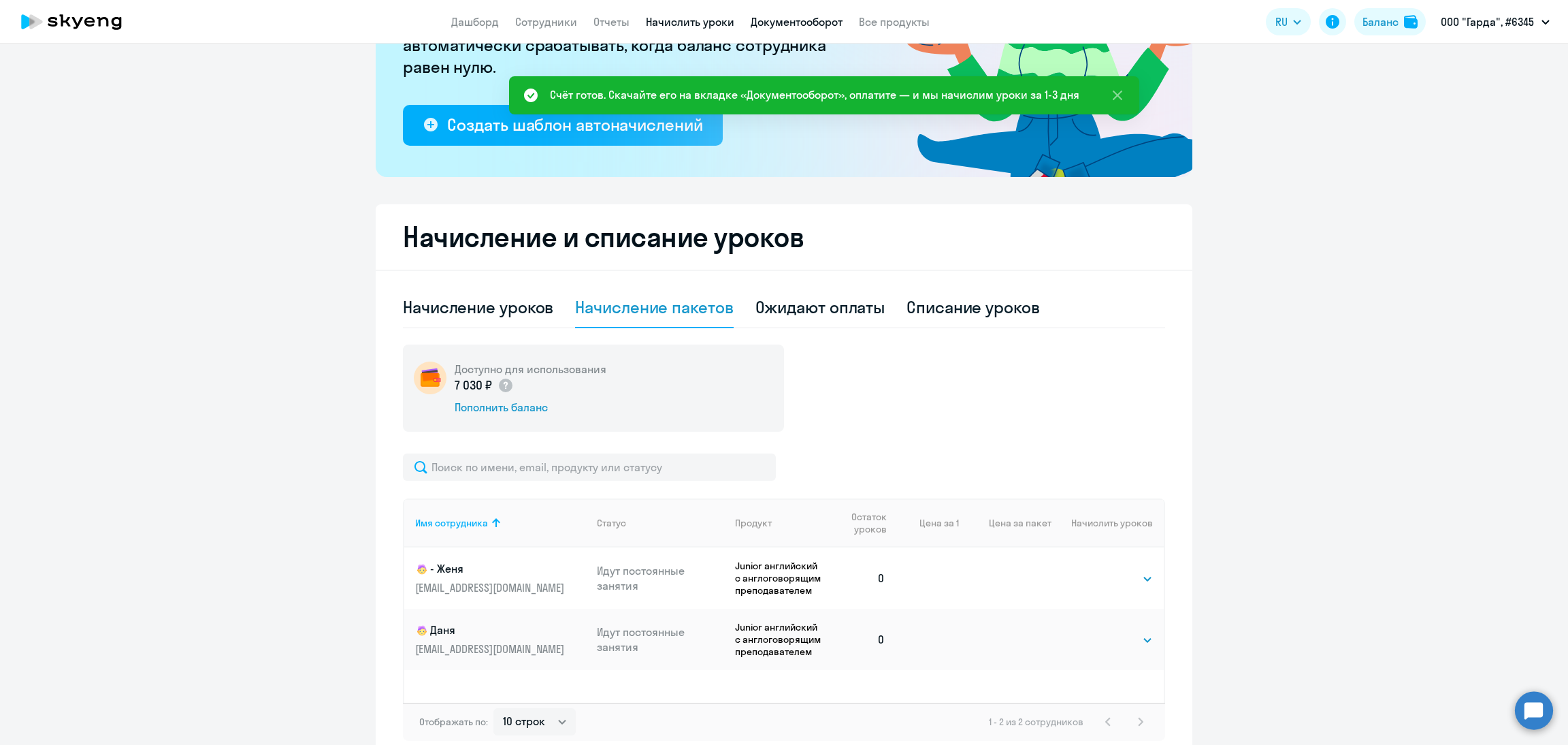
click at [801, 28] on link "Документооборот" at bounding box center [797, 21] width 92 height 13
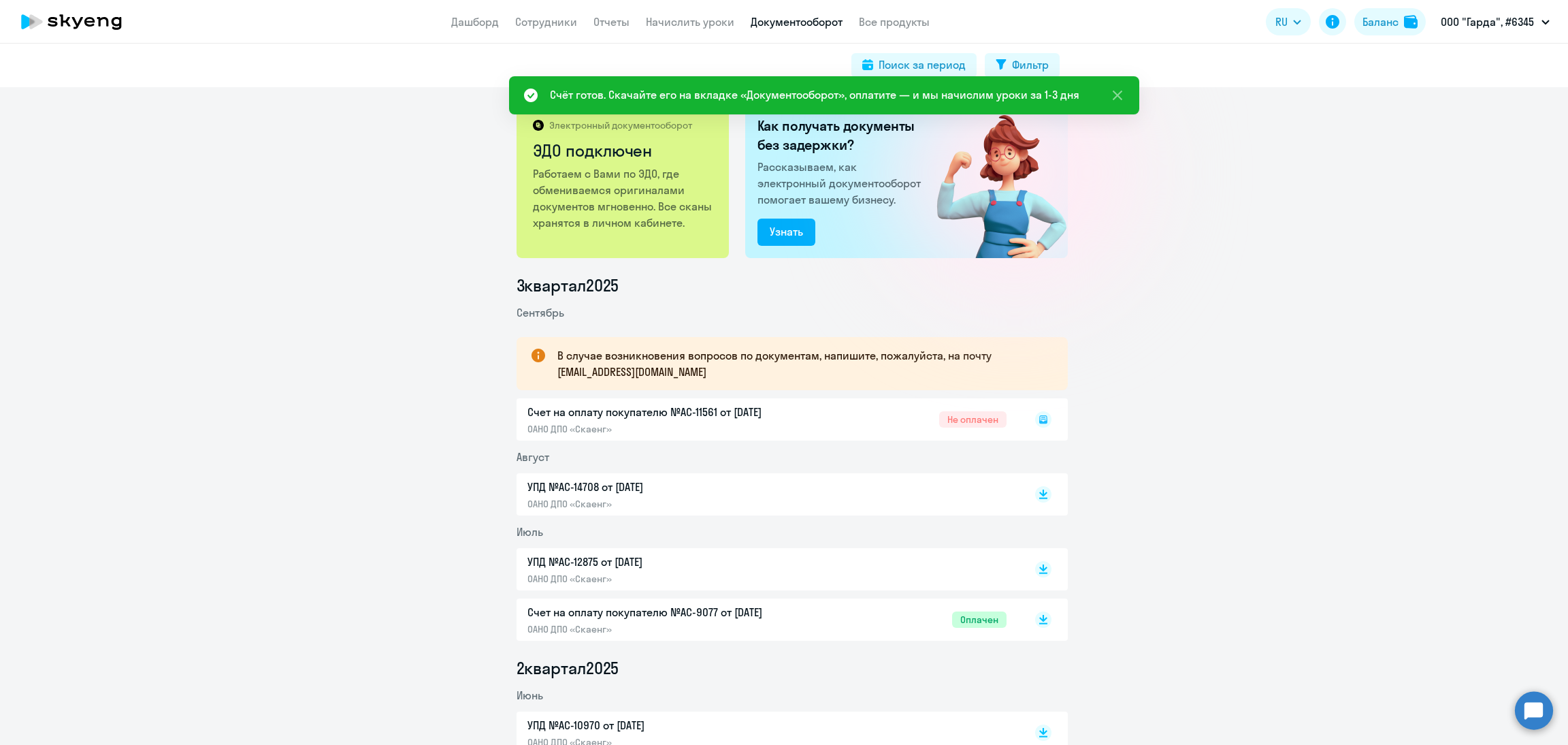
click at [1040, 422] on icon at bounding box center [1044, 419] width 8 height 8
click at [1035, 420] on rect at bounding box center [1043, 419] width 16 height 16
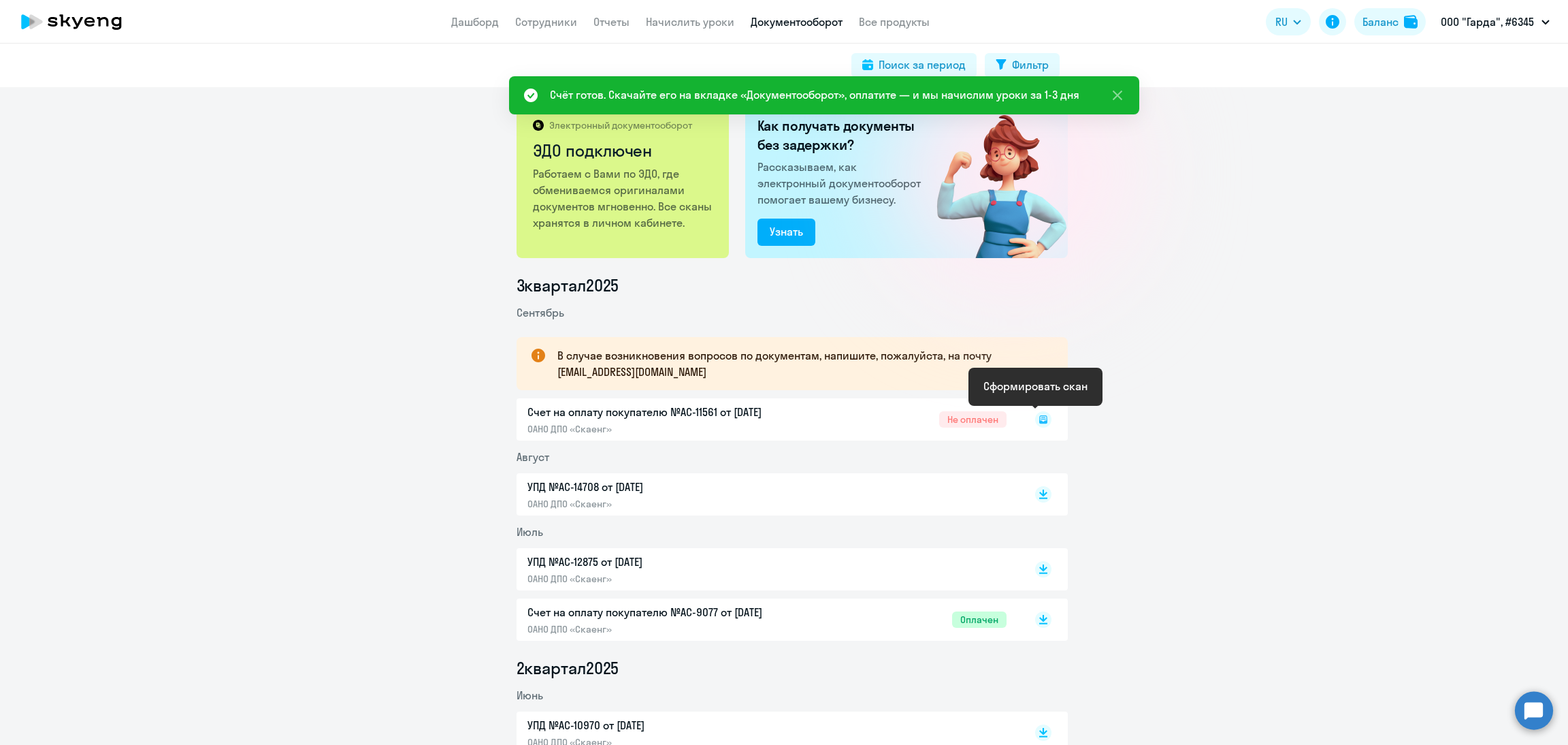
click at [1035, 420] on rect at bounding box center [1043, 419] width 16 height 16
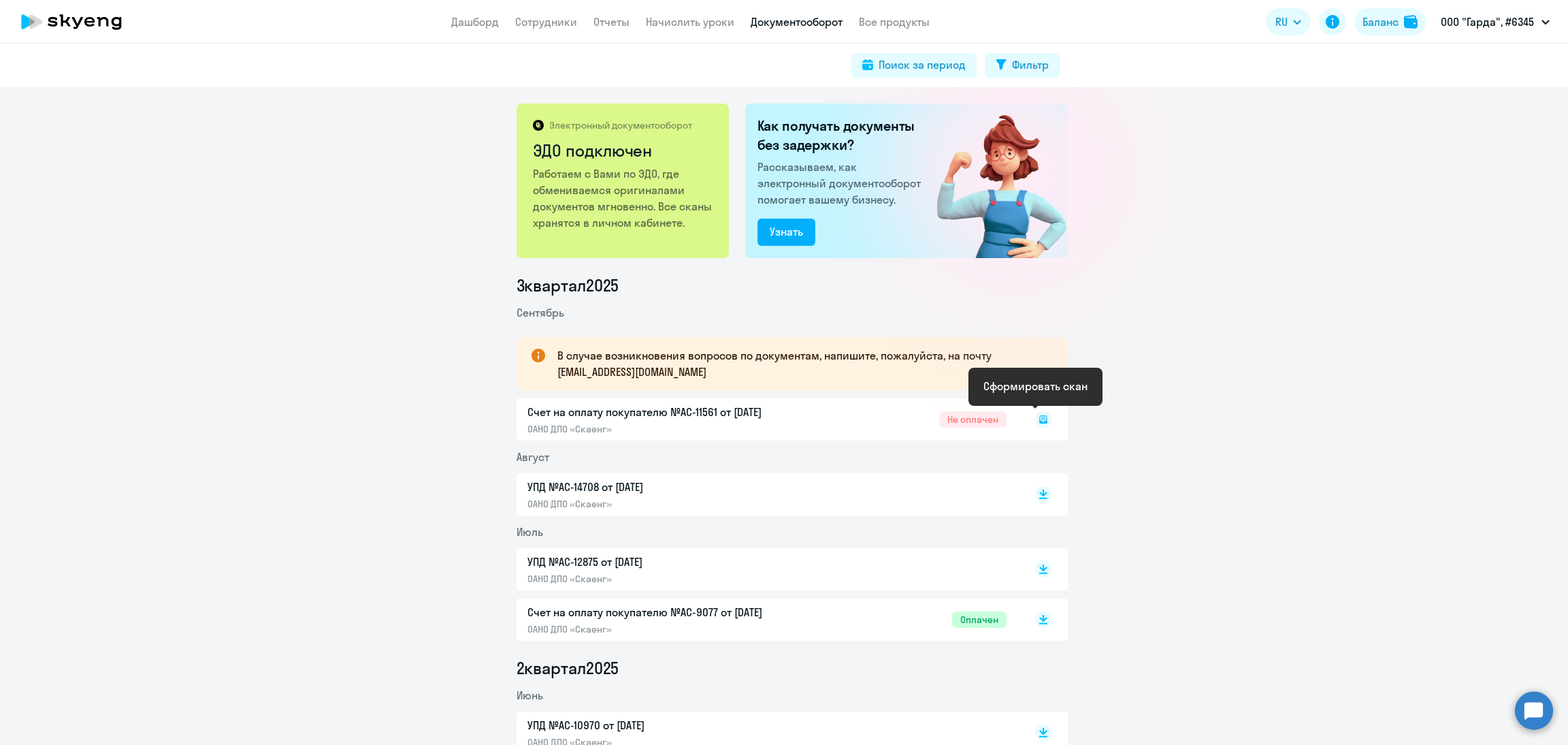
click at [1035, 420] on rect at bounding box center [1043, 419] width 16 height 16
click at [1040, 419] on icon at bounding box center [1043, 419] width 5 height 1
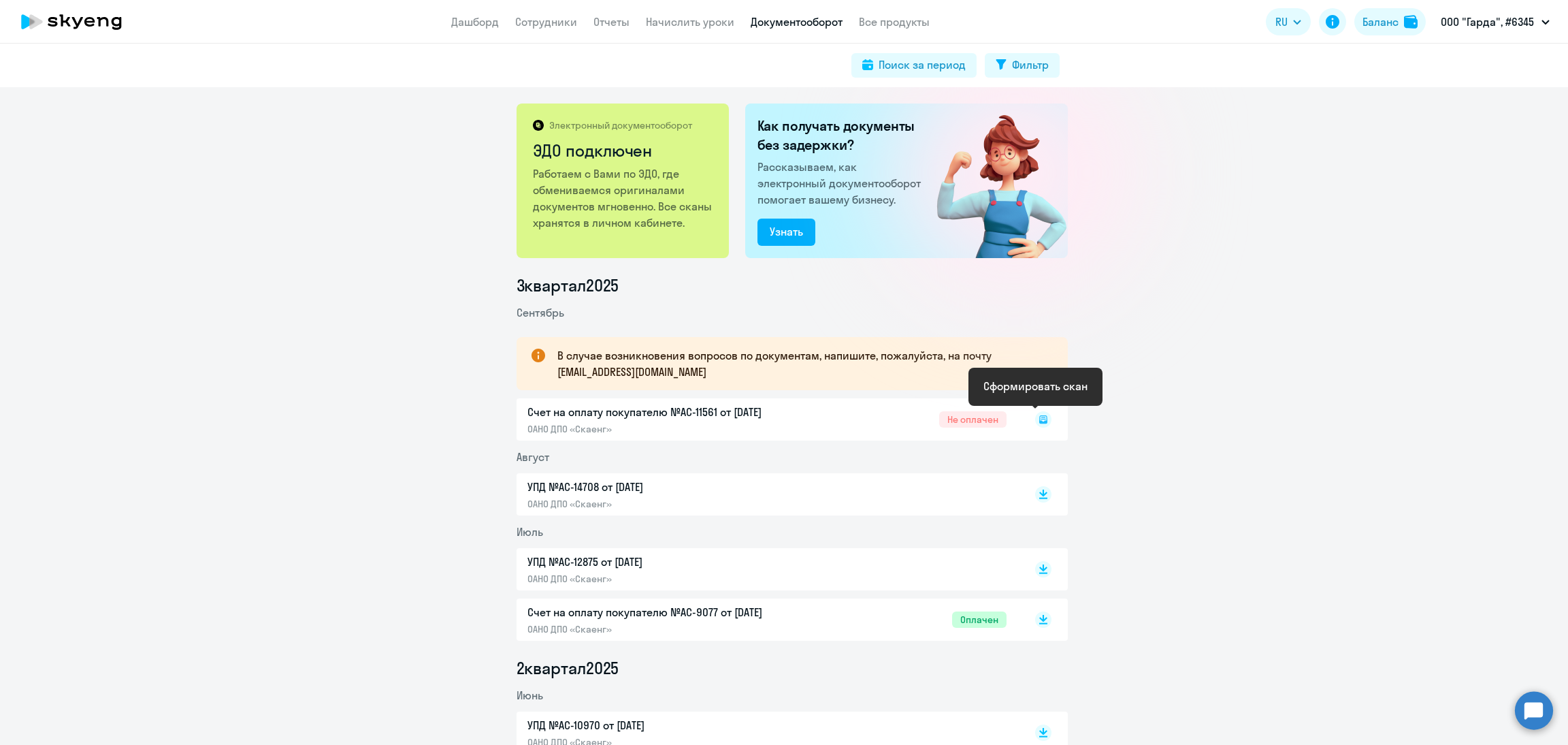
click at [1040, 419] on icon at bounding box center [1043, 419] width 5 height 1
click at [1035, 418] on rect at bounding box center [1043, 419] width 16 height 16
click at [1040, 418] on icon at bounding box center [1042, 417] width 4 height 1
click at [1036, 419] on icon at bounding box center [1043, 419] width 16 height 16
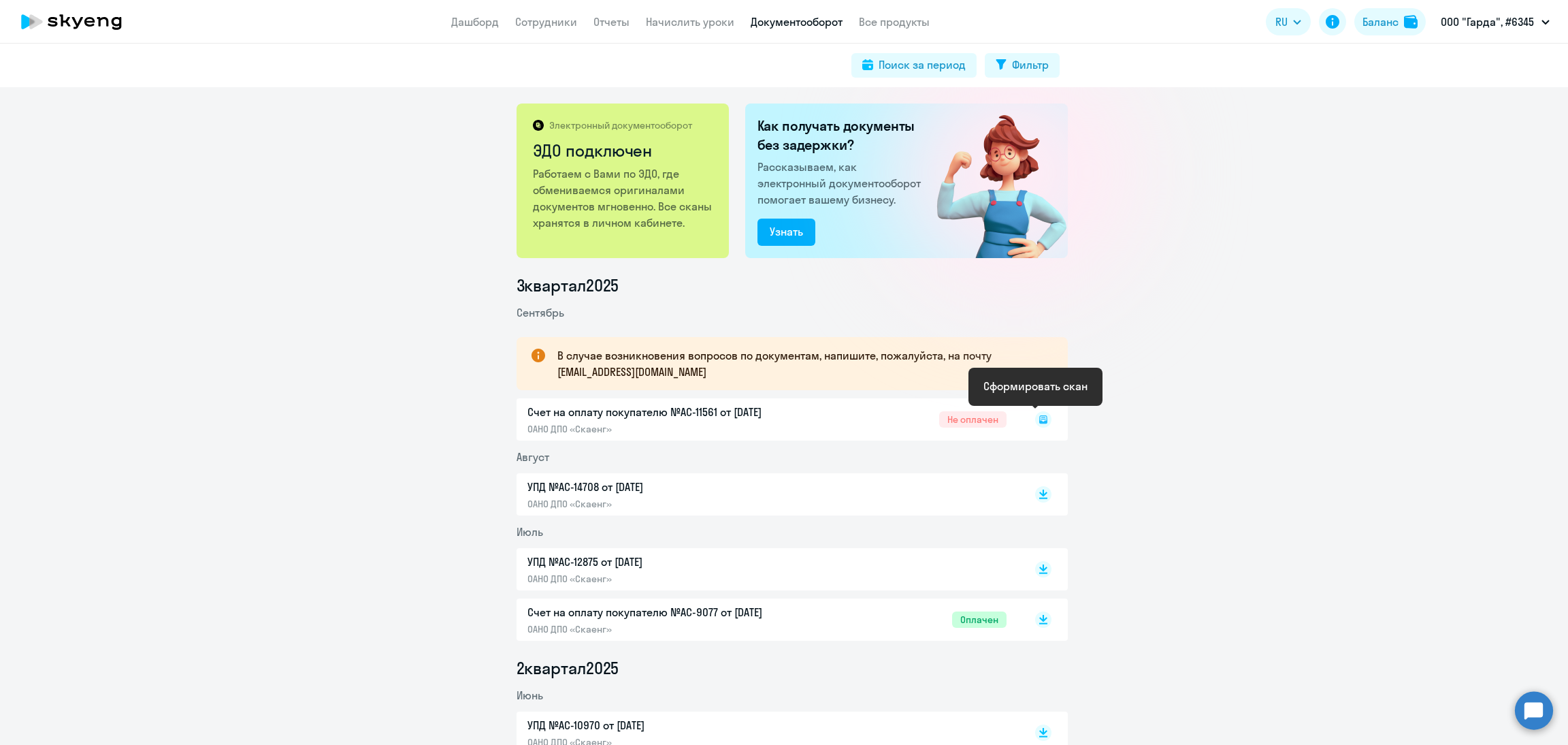
click at [1038, 422] on icon at bounding box center [1043, 419] width 16 height 16
click at [1040, 422] on icon at bounding box center [1044, 419] width 8 height 8
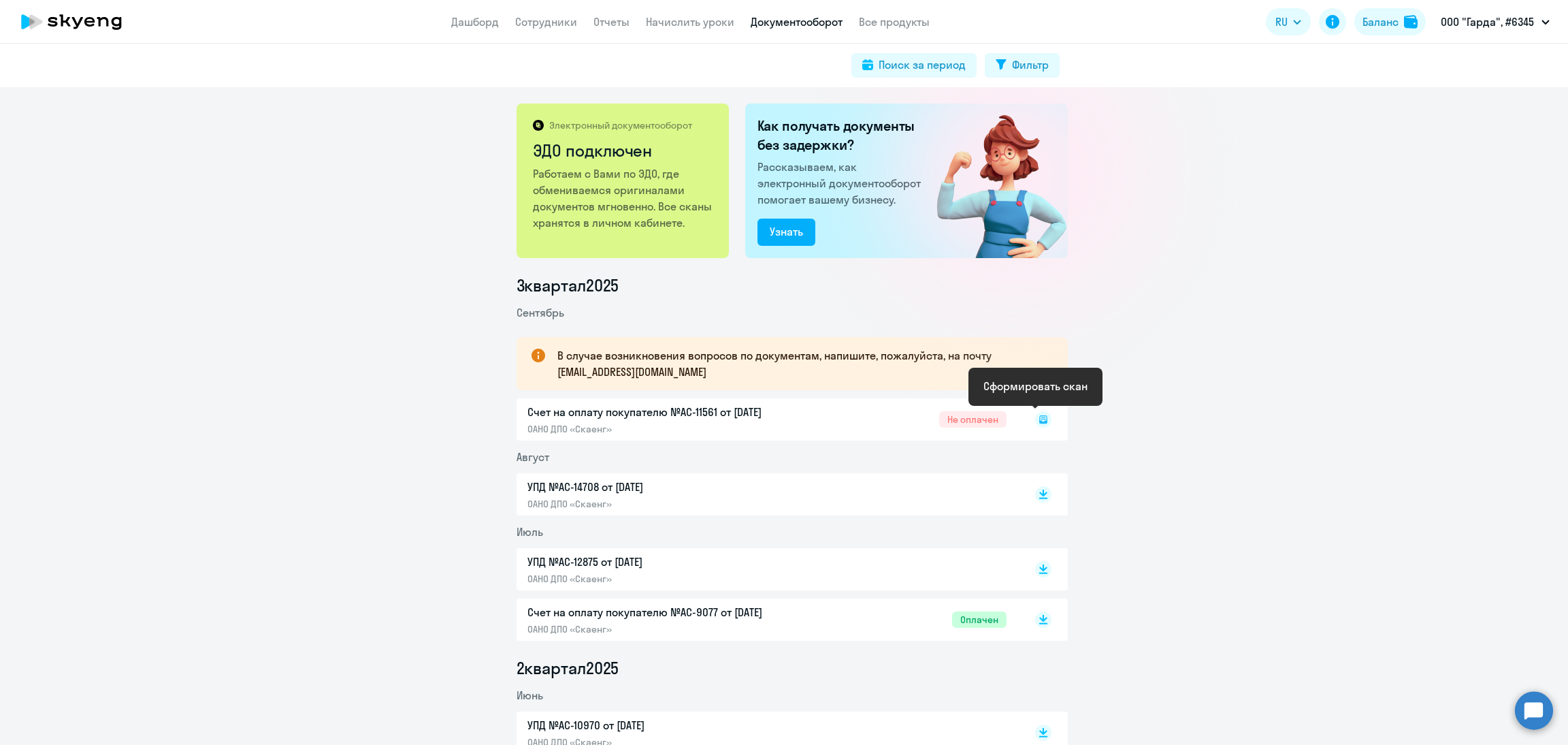
click at [1040, 422] on icon at bounding box center [1044, 419] width 8 height 8
drag, startPoint x: 1038, startPoint y: 422, endPoint x: 1013, endPoint y: 412, distance: 26.9
click at [1040, 418] on icon at bounding box center [1044, 419] width 8 height 8
click at [1013, 412] on div at bounding box center [1029, 419] width 45 height 31
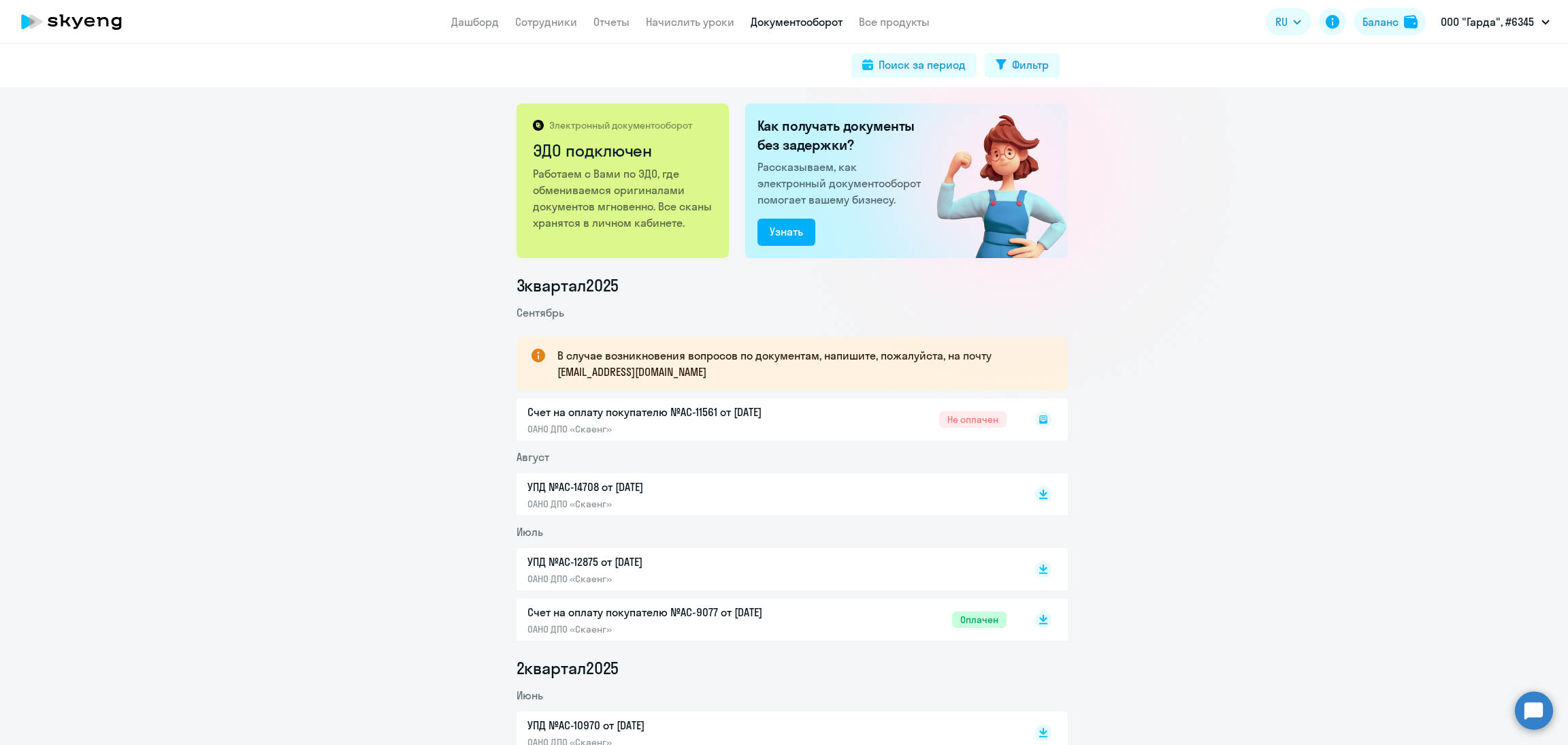
click at [1012, 418] on div at bounding box center [1029, 419] width 45 height 31
click at [1035, 417] on rect at bounding box center [1043, 419] width 16 height 16
click at [1035, 418] on rect at bounding box center [1043, 419] width 16 height 16
click at [1040, 421] on rect at bounding box center [1043, 419] width 16 height 16
click at [1040, 418] on icon at bounding box center [1044, 419] width 8 height 8
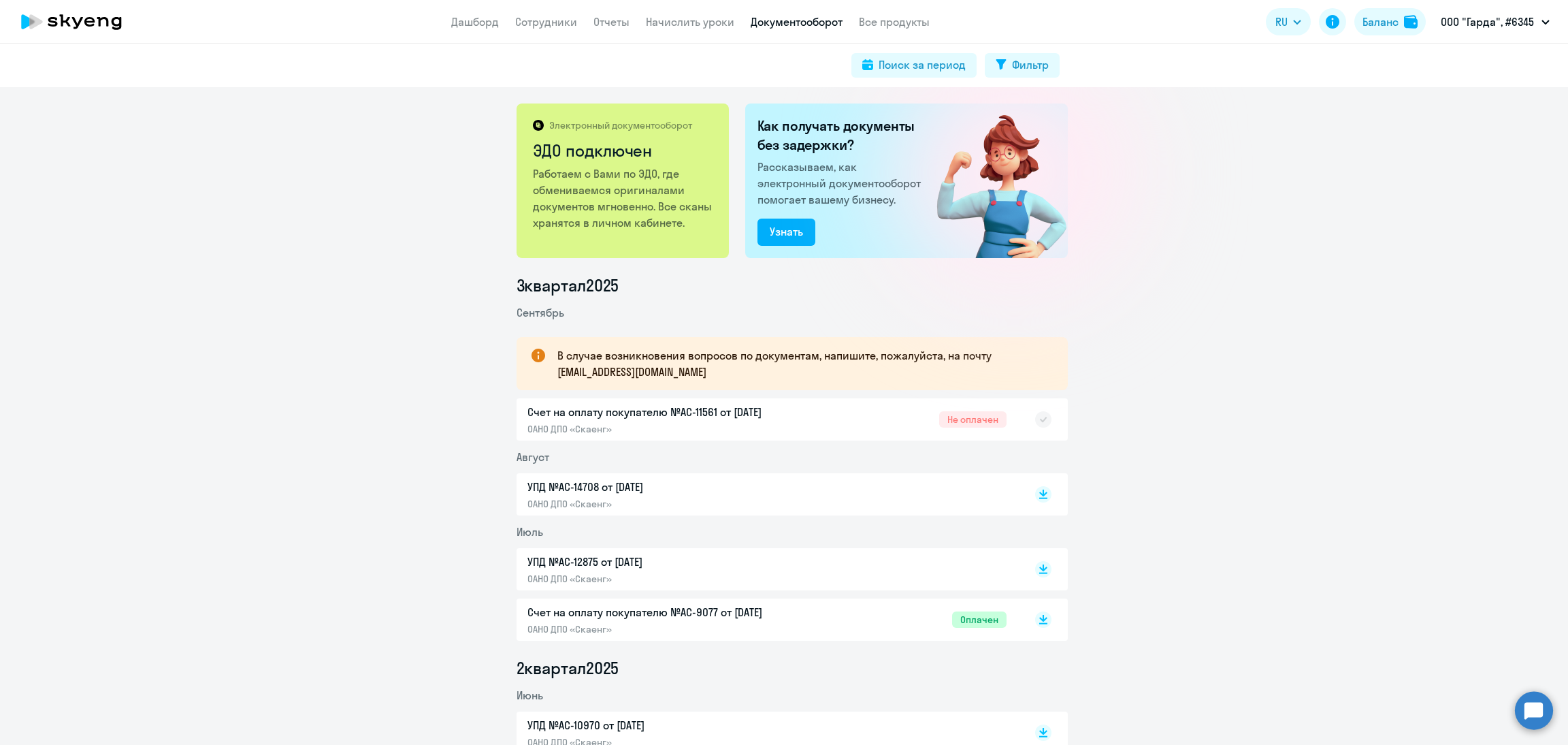
click at [1039, 418] on rect at bounding box center [1043, 419] width 16 height 16
click at [1040, 418] on icon at bounding box center [1044, 419] width 8 height 5
click at [1038, 419] on rect at bounding box center [1043, 419] width 16 height 16
click at [1035, 420] on rect at bounding box center [1043, 419] width 16 height 16
